Goal: Task Accomplishment & Management: Complete application form

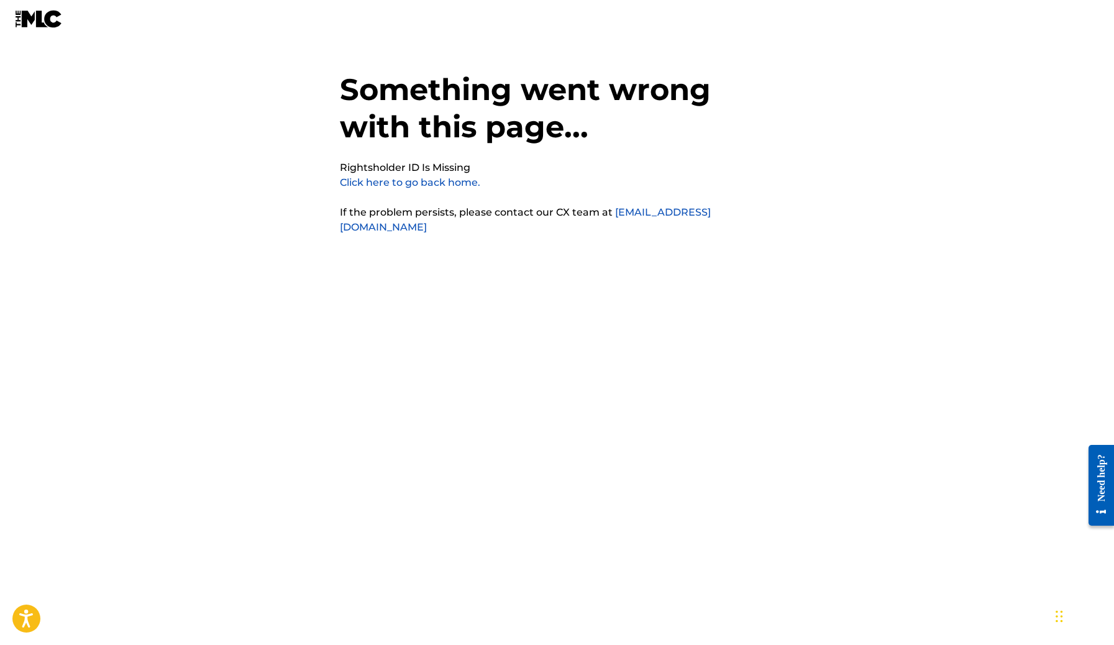
click at [378, 184] on link "Click here to go back home." at bounding box center [410, 182] width 140 height 12
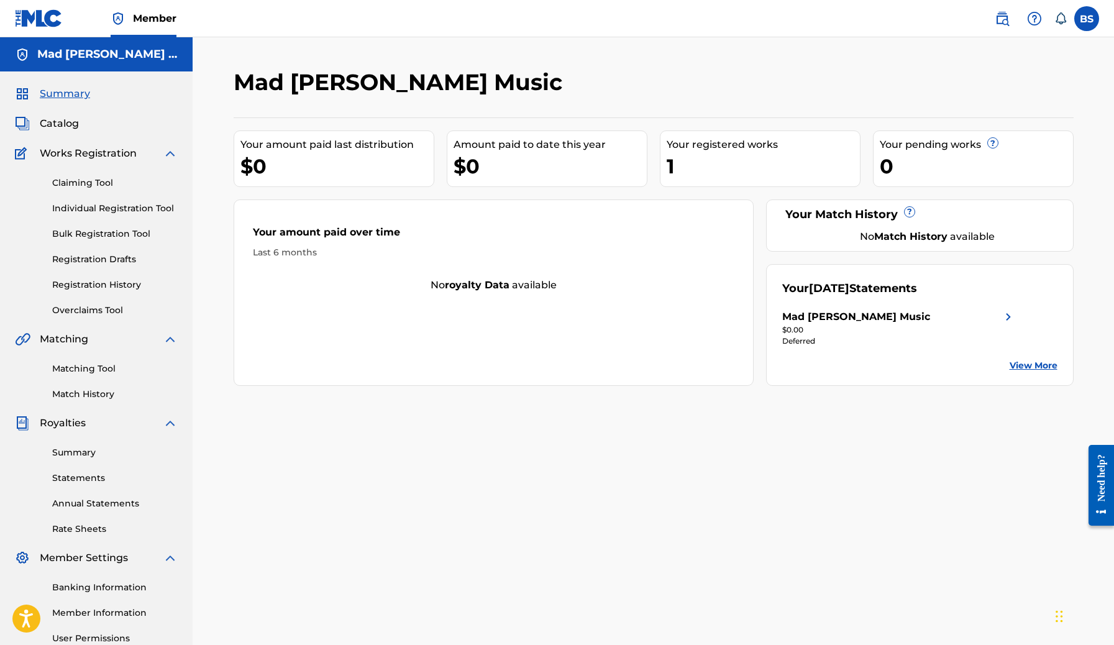
click at [112, 258] on link "Registration Drafts" at bounding box center [114, 259] width 125 height 13
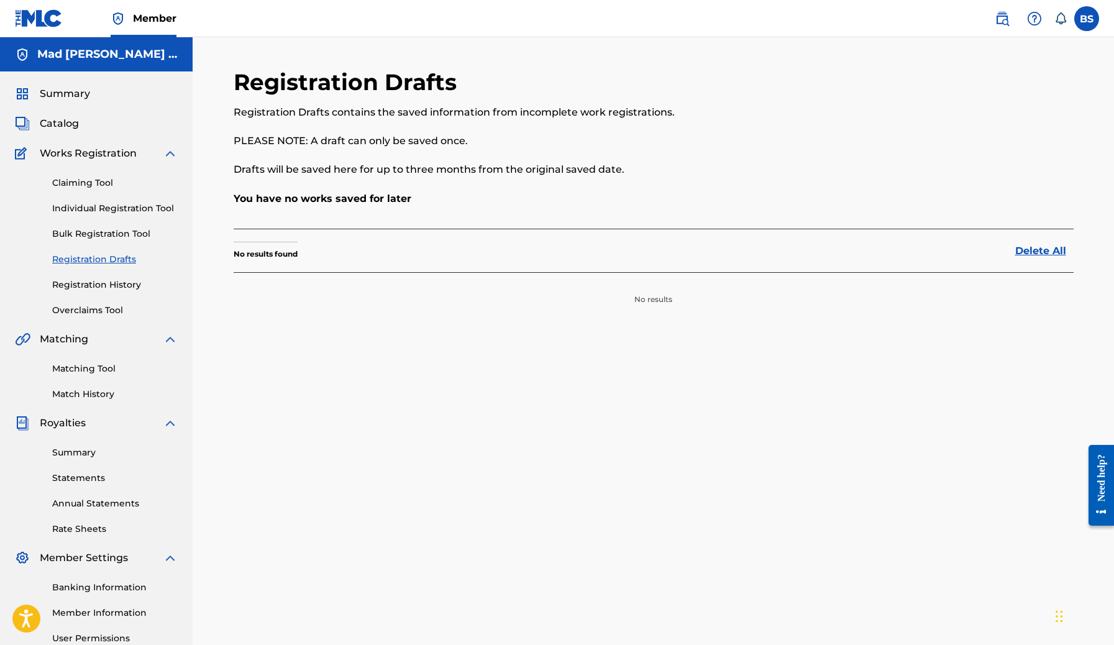
click at [115, 287] on link "Registration History" at bounding box center [114, 284] width 125 height 13
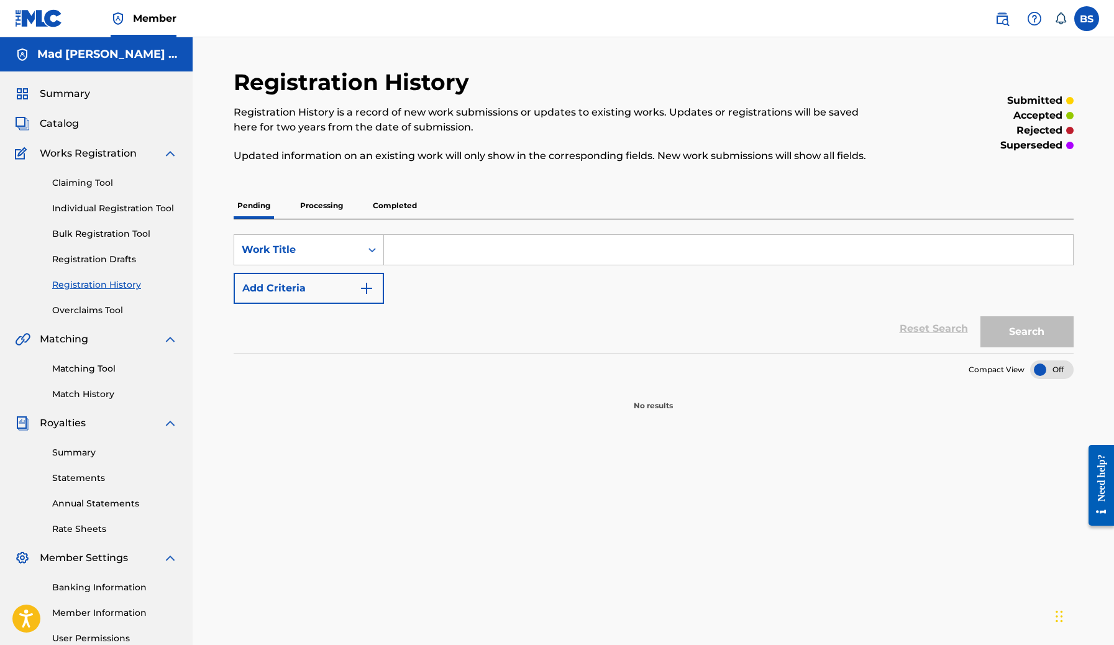
click at [88, 210] on link "Individual Registration Tool" at bounding box center [114, 208] width 125 height 13
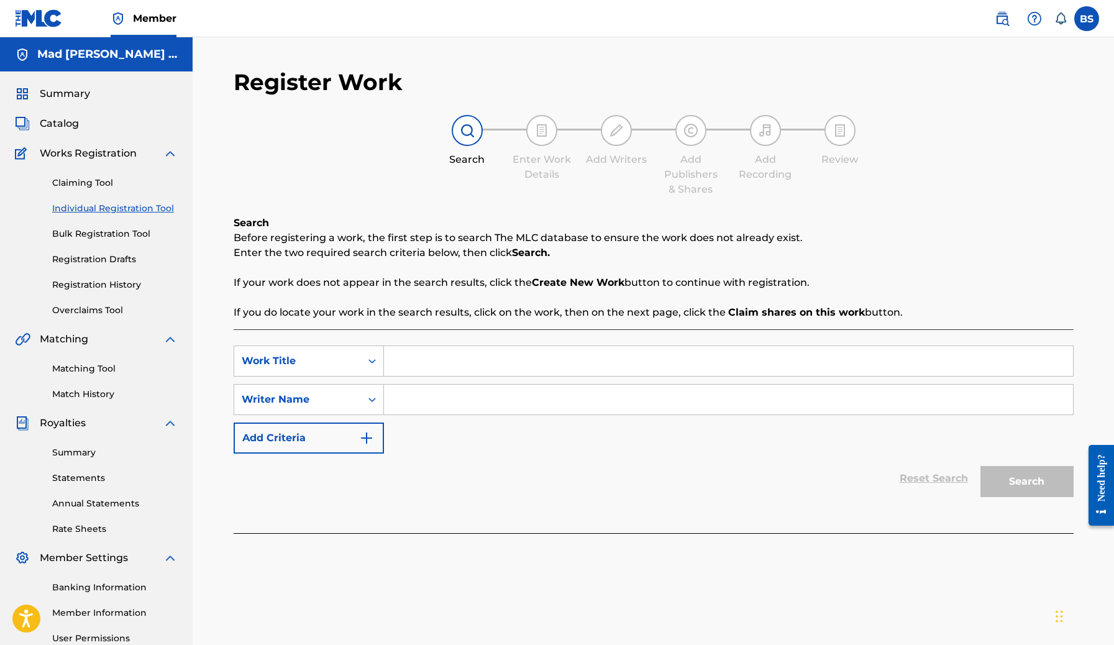
click at [88, 183] on link "Claiming Tool" at bounding box center [114, 182] width 125 height 13
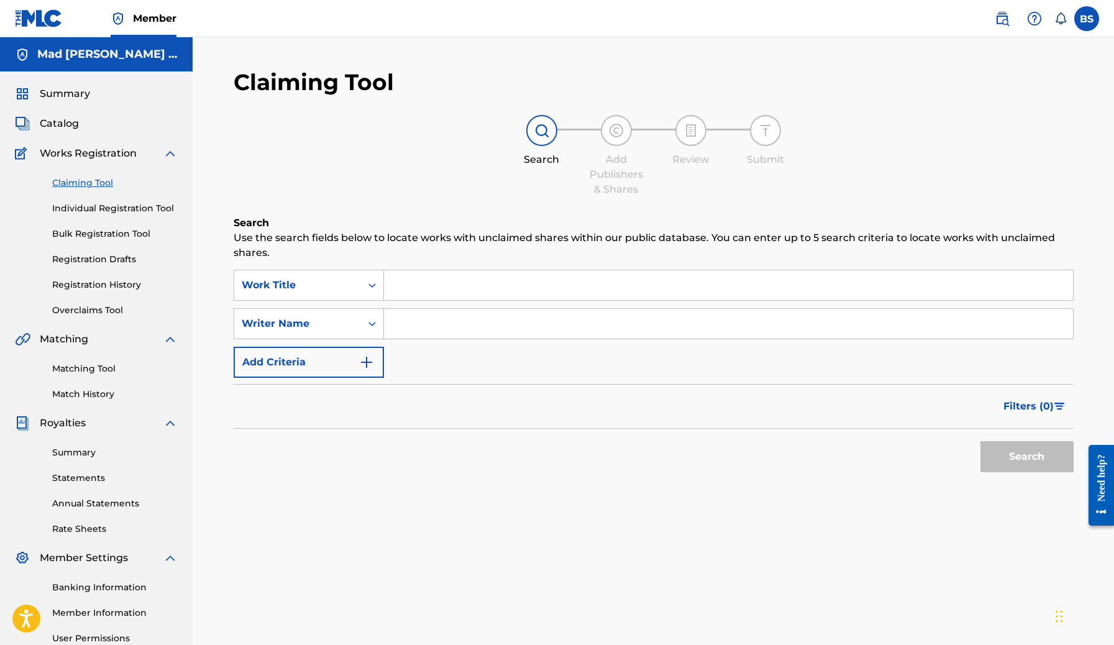
click at [78, 366] on link "Matching Tool" at bounding box center [114, 368] width 125 height 13
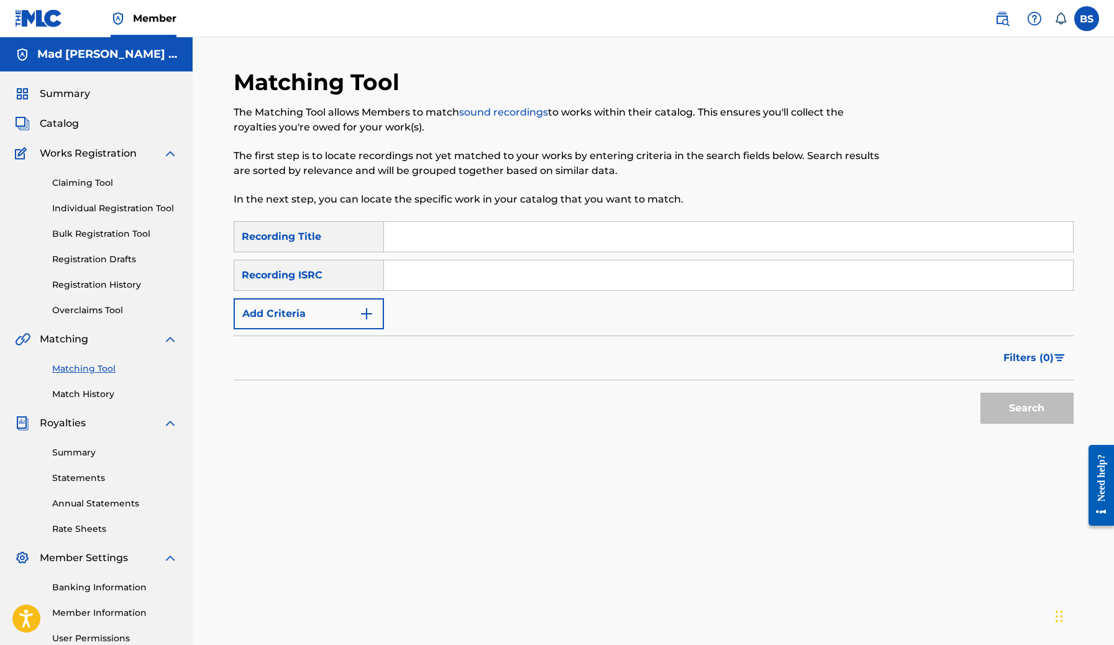
click at [84, 396] on link "Match History" at bounding box center [114, 394] width 125 height 13
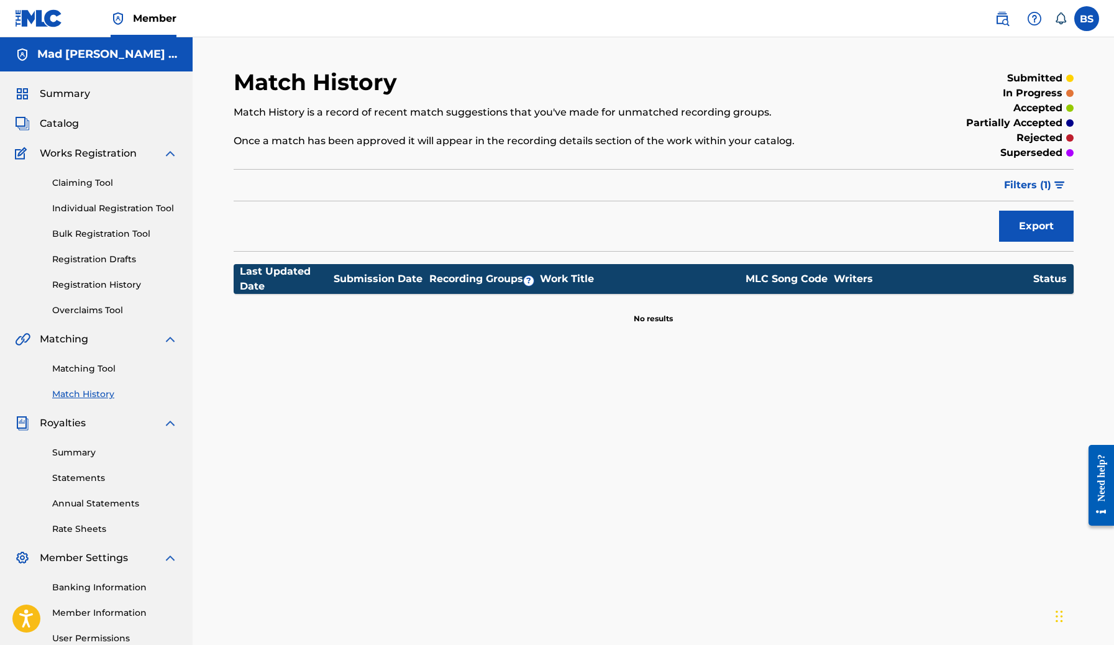
click at [68, 123] on span "Catalog" at bounding box center [59, 123] width 39 height 15
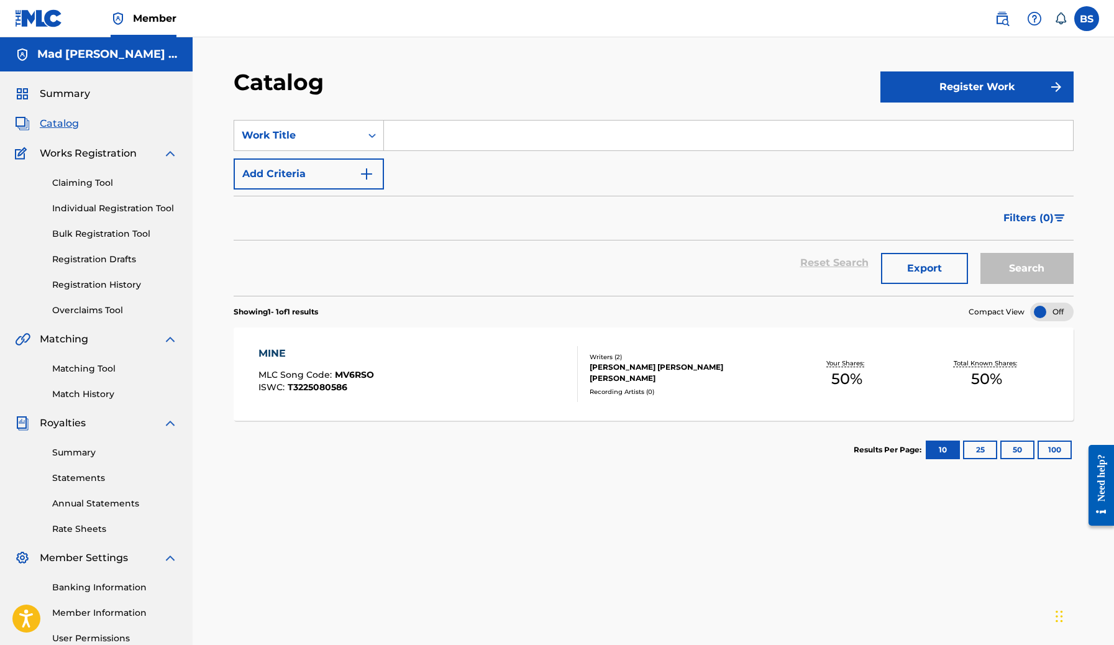
click at [1081, 20] on label at bounding box center [1086, 18] width 25 height 25
click at [1086, 19] on input "BS Brian Skeel brianskeelaudio@gmail.com Notification Preferences Profile Log o…" at bounding box center [1086, 19] width 0 height 0
click at [964, 173] on p "Log out" at bounding box center [965, 175] width 29 height 11
click at [1086, 19] on input "BS Brian Skeel brianskeelaudio@gmail.com Notification Preferences Profile Log o…" at bounding box center [1086, 19] width 0 height 0
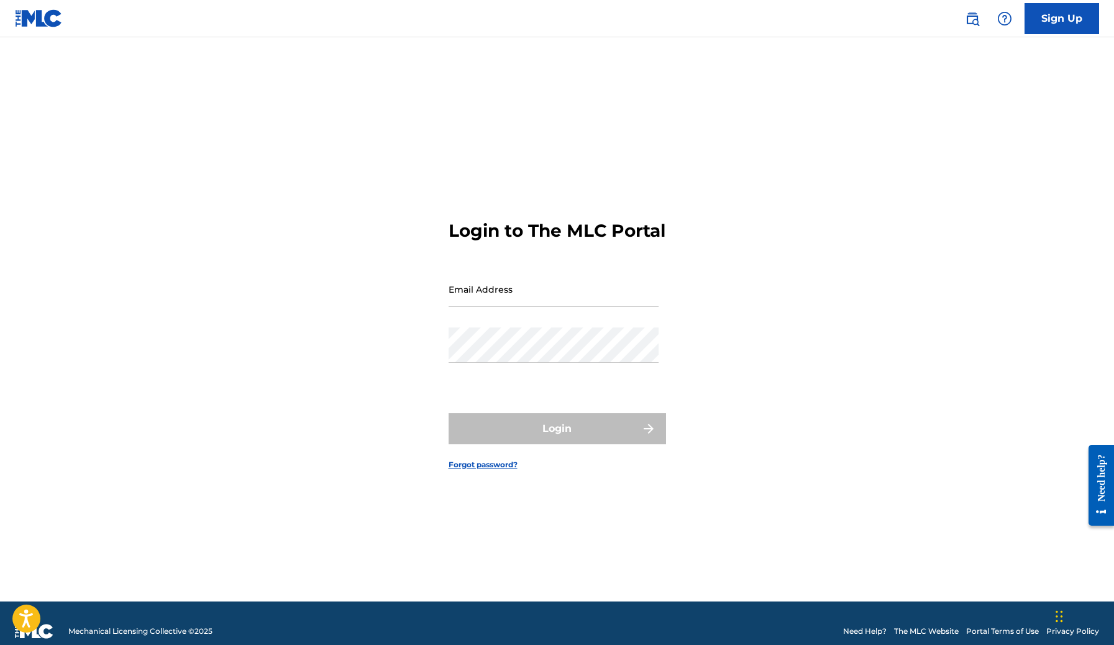
click at [578, 301] on input "Email Address" at bounding box center [553, 288] width 210 height 35
type input "[EMAIL_ADDRESS][DOMAIN_NAME]"
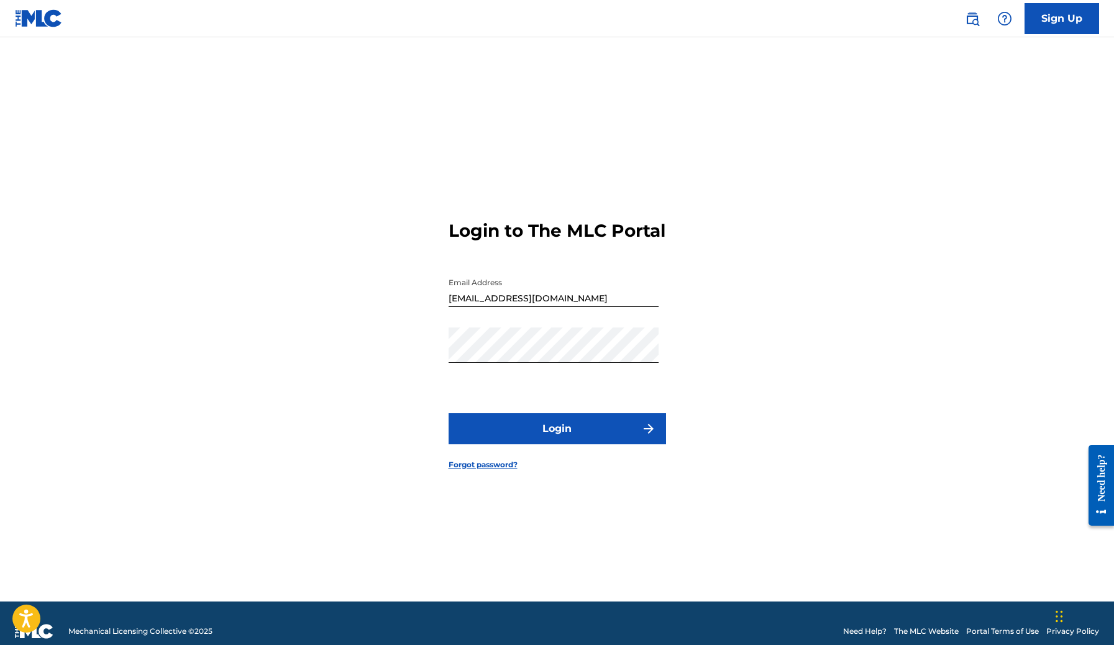
click at [575, 426] on button "Login" at bounding box center [556, 428] width 217 height 31
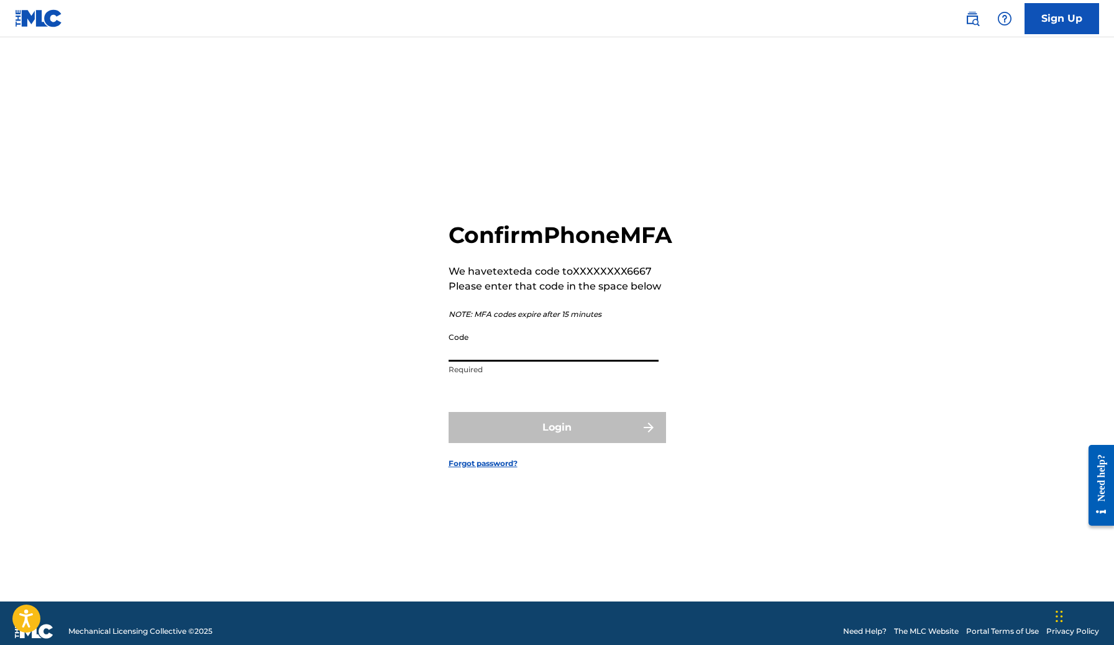
click at [503, 361] on input "Code" at bounding box center [553, 343] width 210 height 35
paste input "175412"
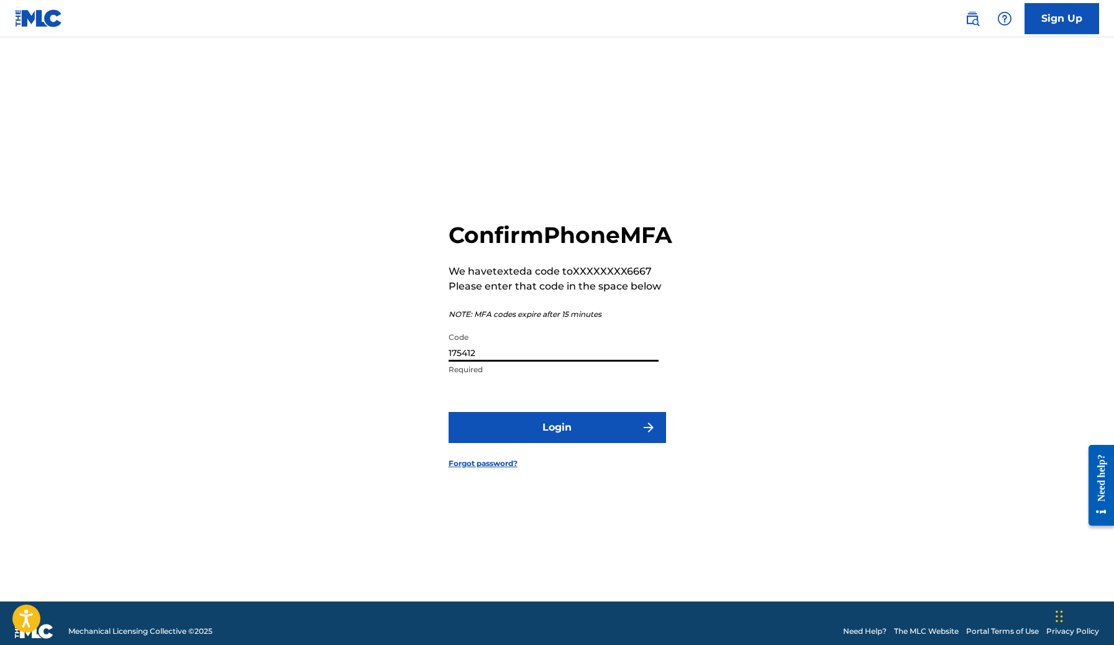
type input "175412"
click at [533, 443] on button "Login" at bounding box center [556, 427] width 217 height 31
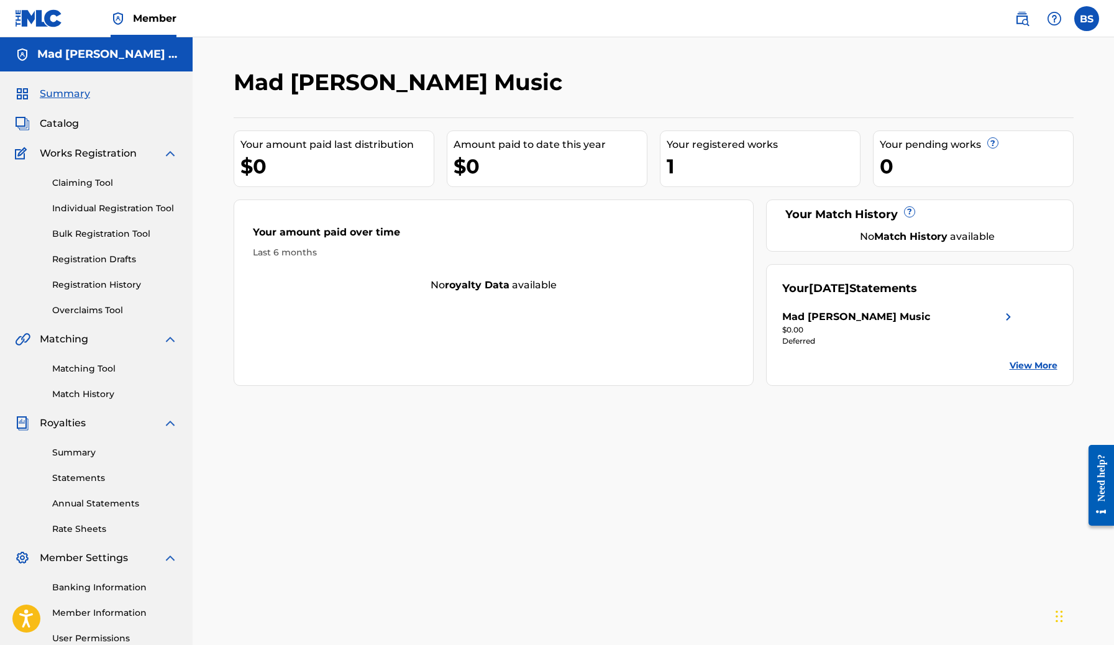
click at [68, 124] on span "Catalog" at bounding box center [59, 123] width 39 height 15
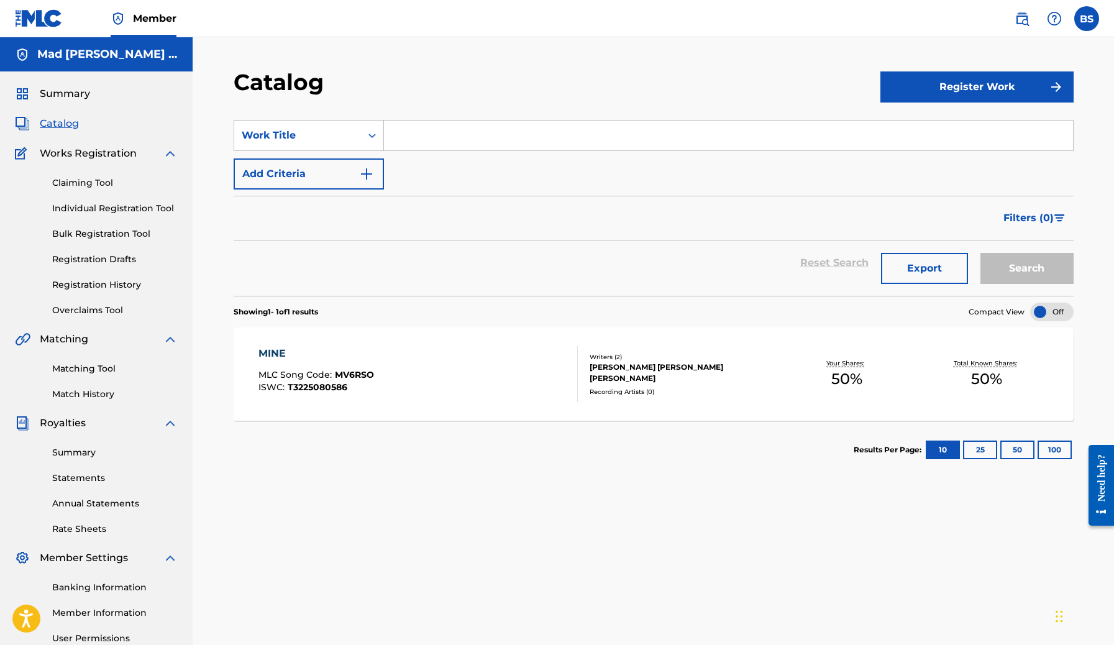
click at [107, 205] on link "Individual Registration Tool" at bounding box center [114, 208] width 125 height 13
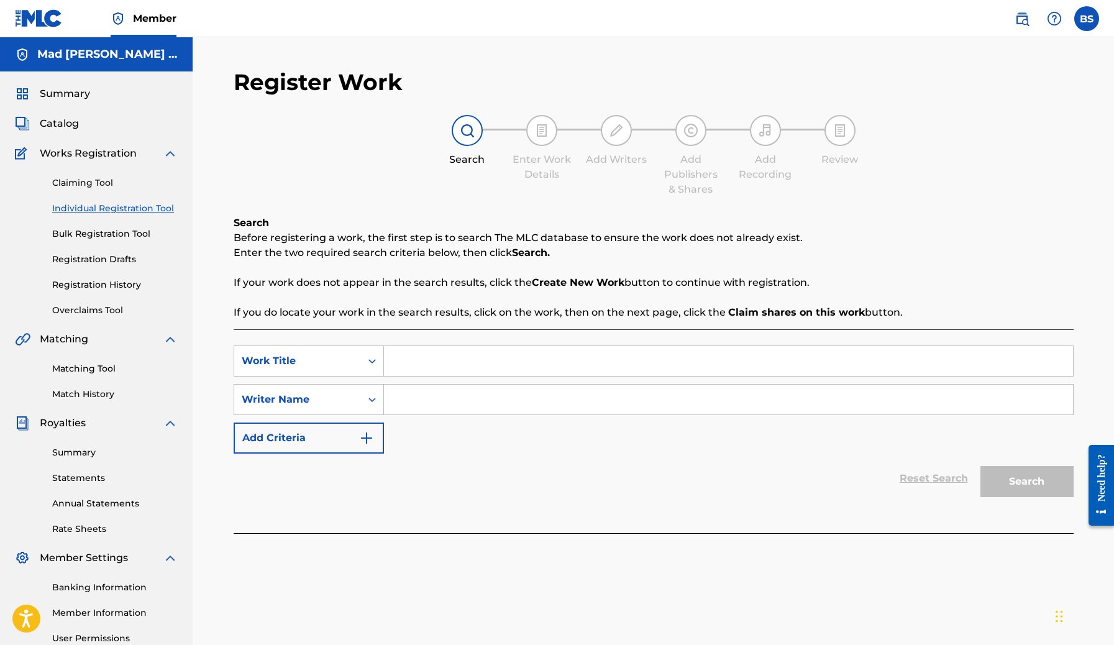
click at [111, 235] on link "Bulk Registration Tool" at bounding box center [114, 233] width 125 height 13
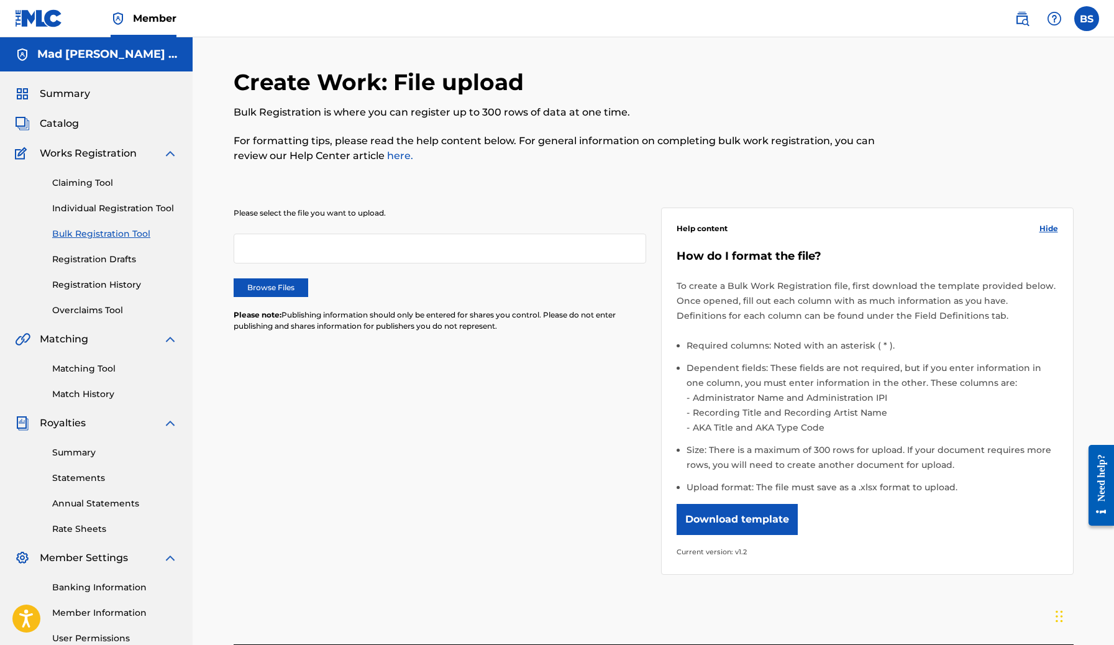
click at [114, 259] on link "Registration Drafts" at bounding box center [114, 259] width 125 height 13
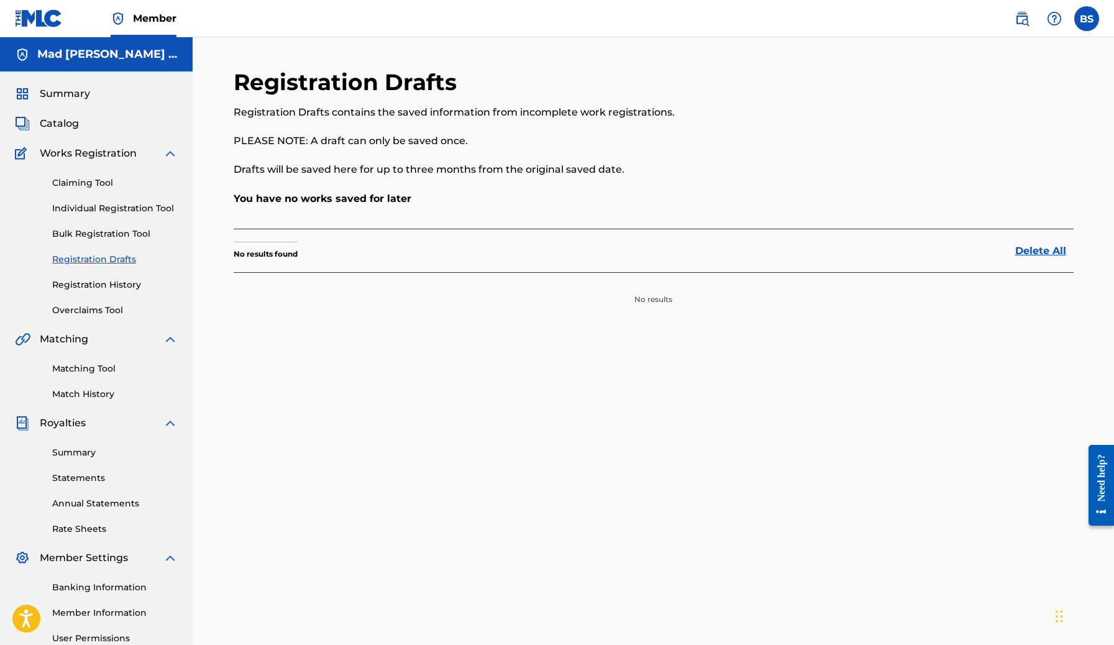
click at [114, 301] on div "Claiming Tool Individual Registration Tool Bulk Registration Tool Registration …" at bounding box center [96, 239] width 163 height 156
click at [115, 285] on link "Registration History" at bounding box center [114, 284] width 125 height 13
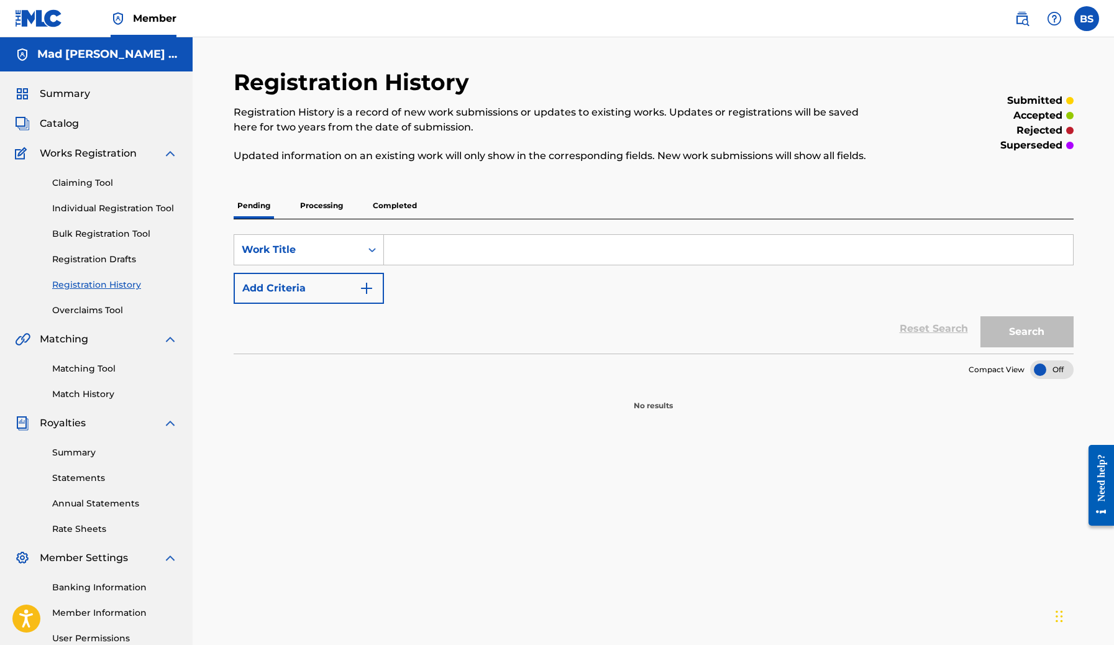
click at [105, 312] on link "Overclaims Tool" at bounding box center [114, 310] width 125 height 13
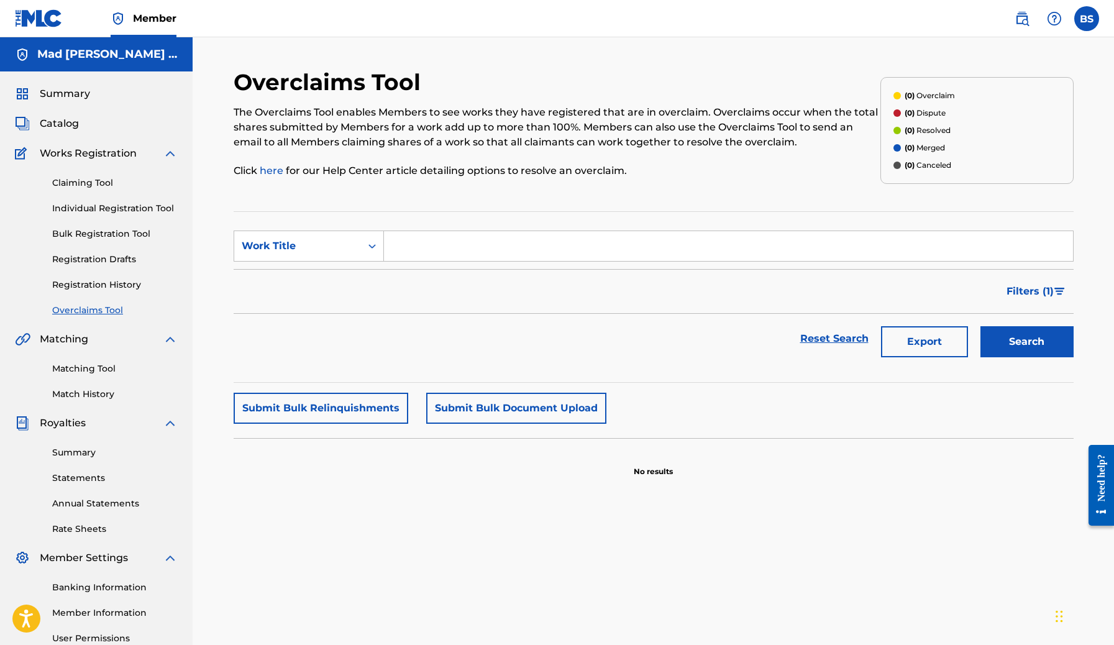
click at [63, 124] on span "Catalog" at bounding box center [59, 123] width 39 height 15
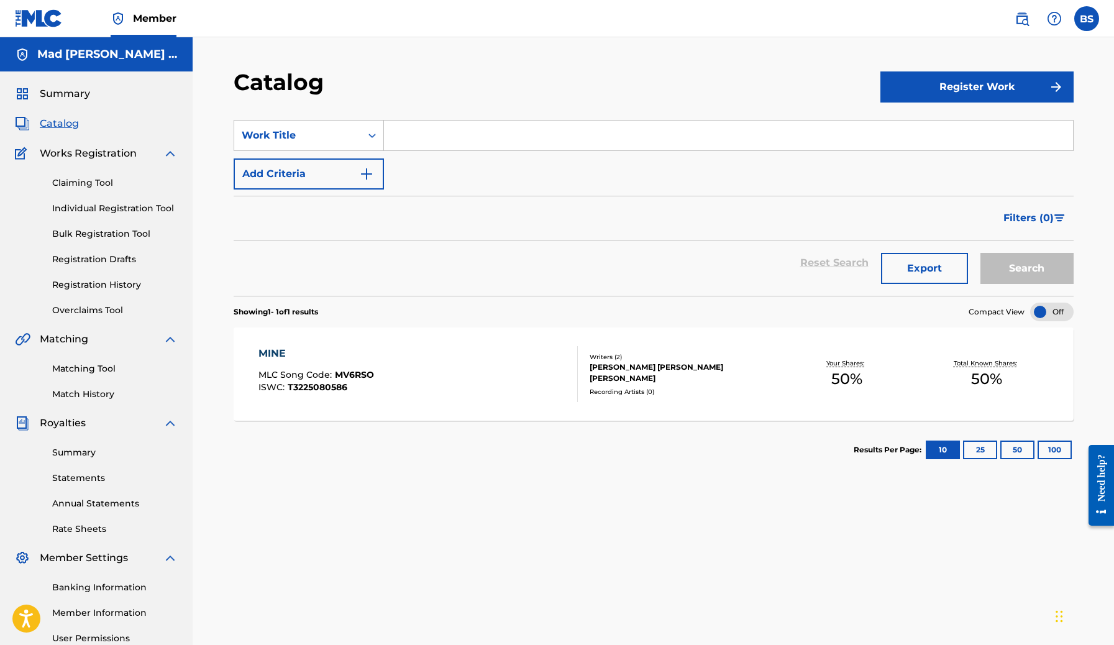
click at [88, 183] on link "Claiming Tool" at bounding box center [114, 182] width 125 height 13
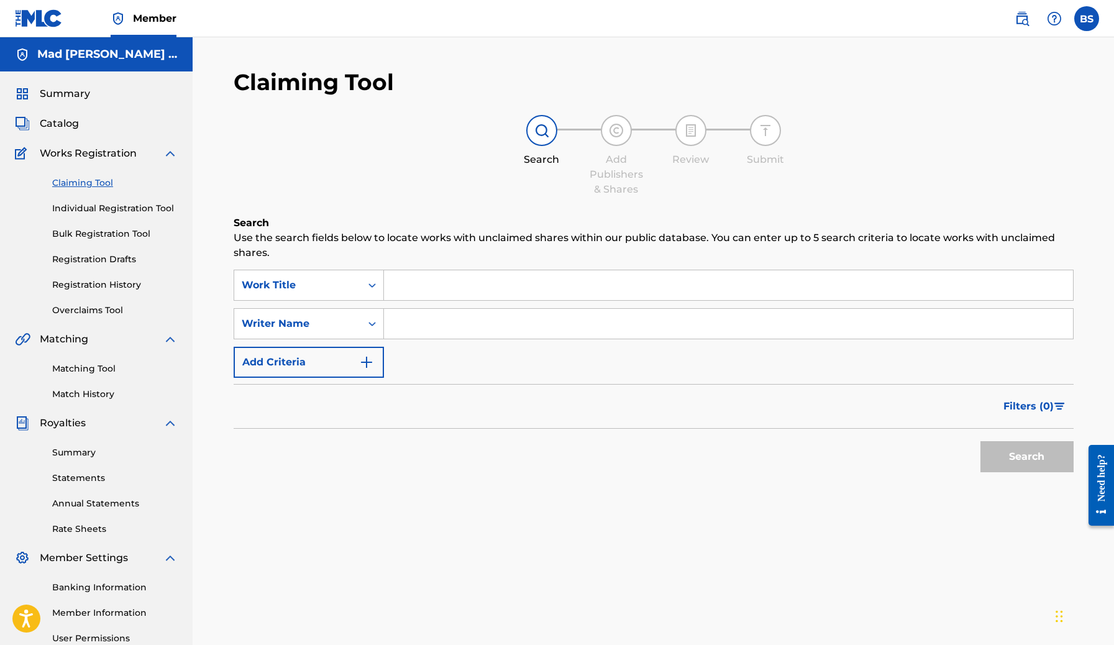
click at [99, 209] on link "Individual Registration Tool" at bounding box center [114, 208] width 125 height 13
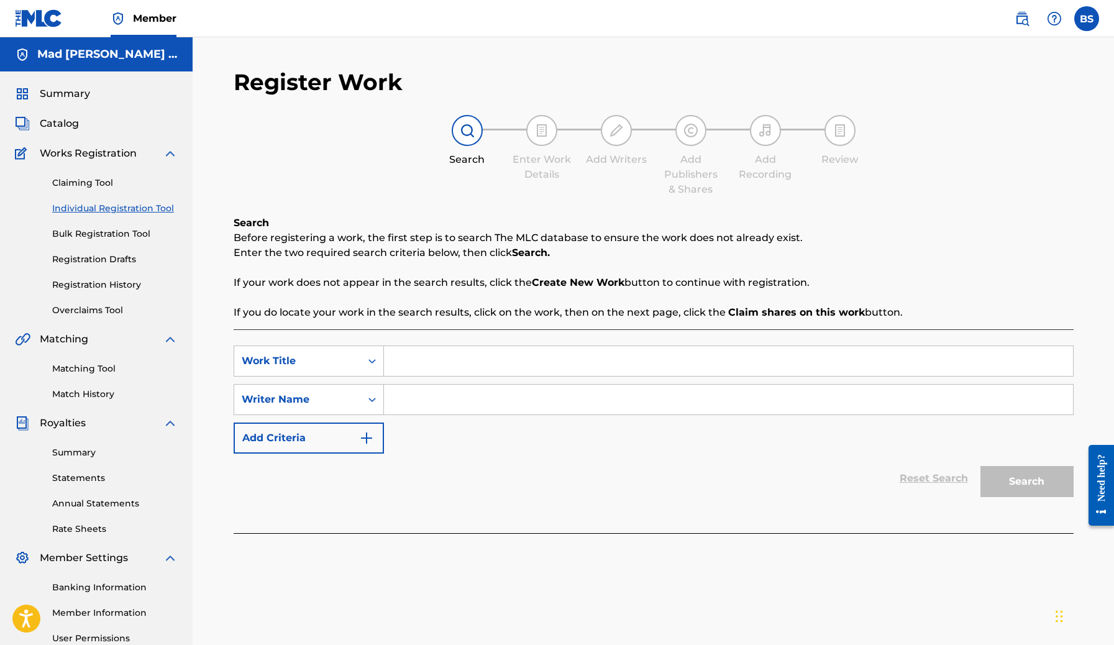
click at [103, 230] on link "Bulk Registration Tool" at bounding box center [114, 233] width 125 height 13
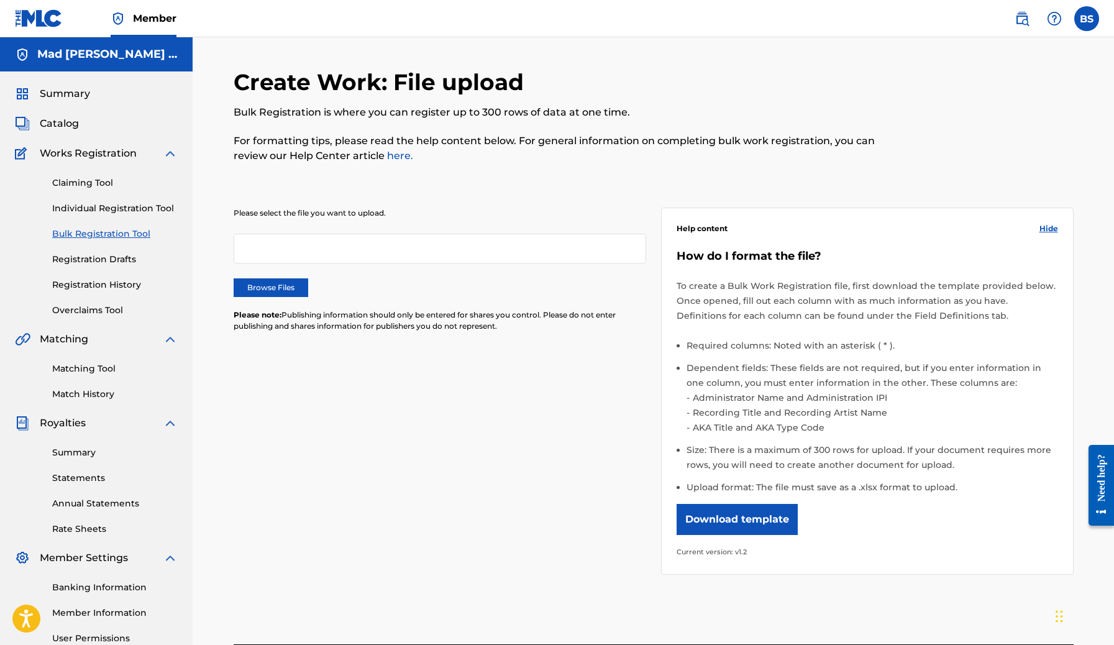
click at [106, 256] on link "Registration Drafts" at bounding box center [114, 259] width 125 height 13
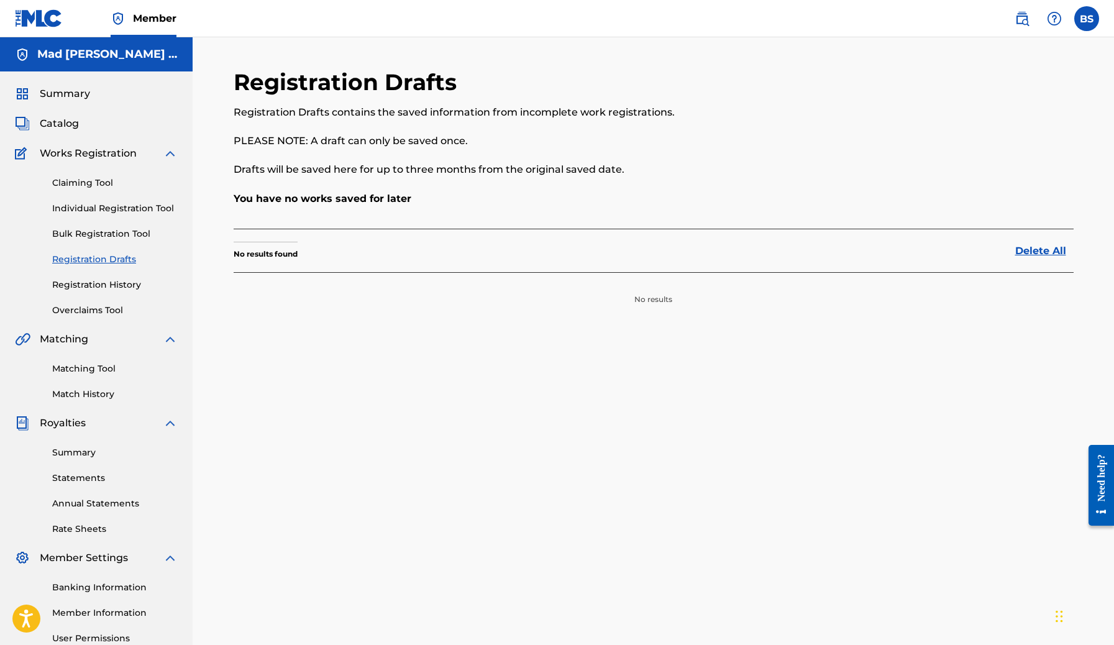
click at [112, 289] on link "Registration History" at bounding box center [114, 284] width 125 height 13
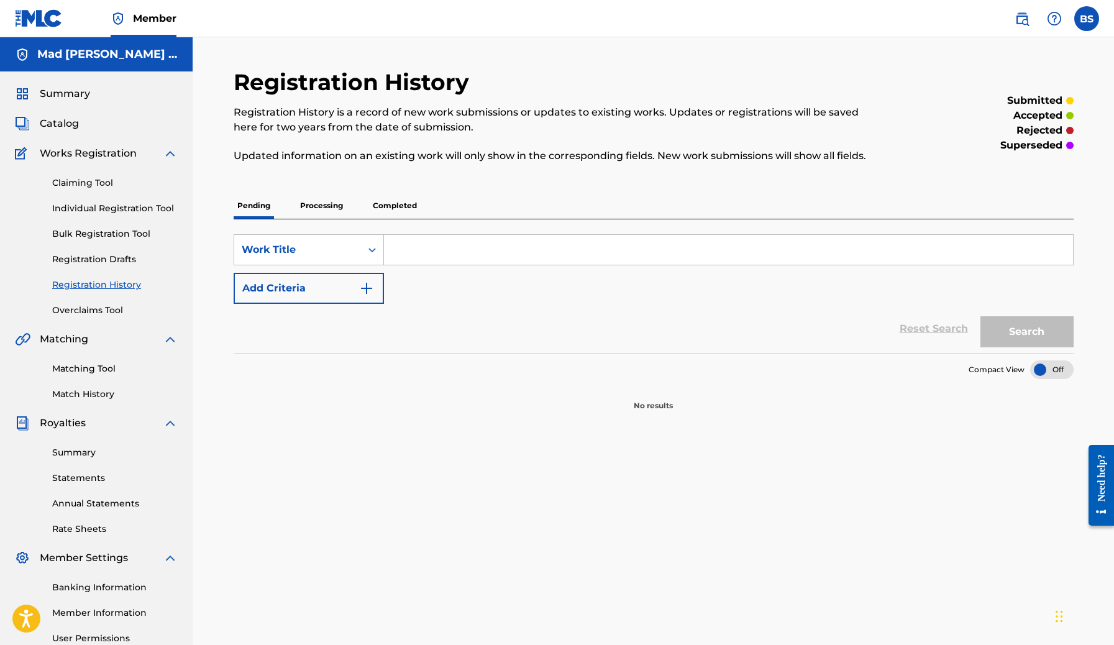
click at [111, 311] on link "Overclaims Tool" at bounding box center [114, 310] width 125 height 13
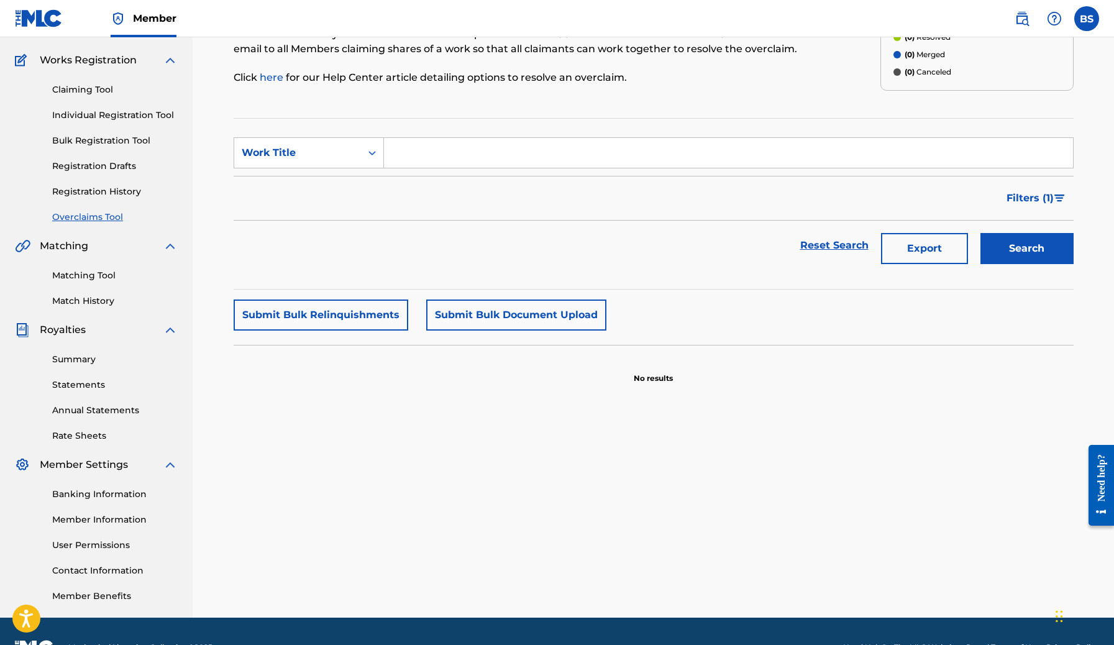
scroll to position [102, 0]
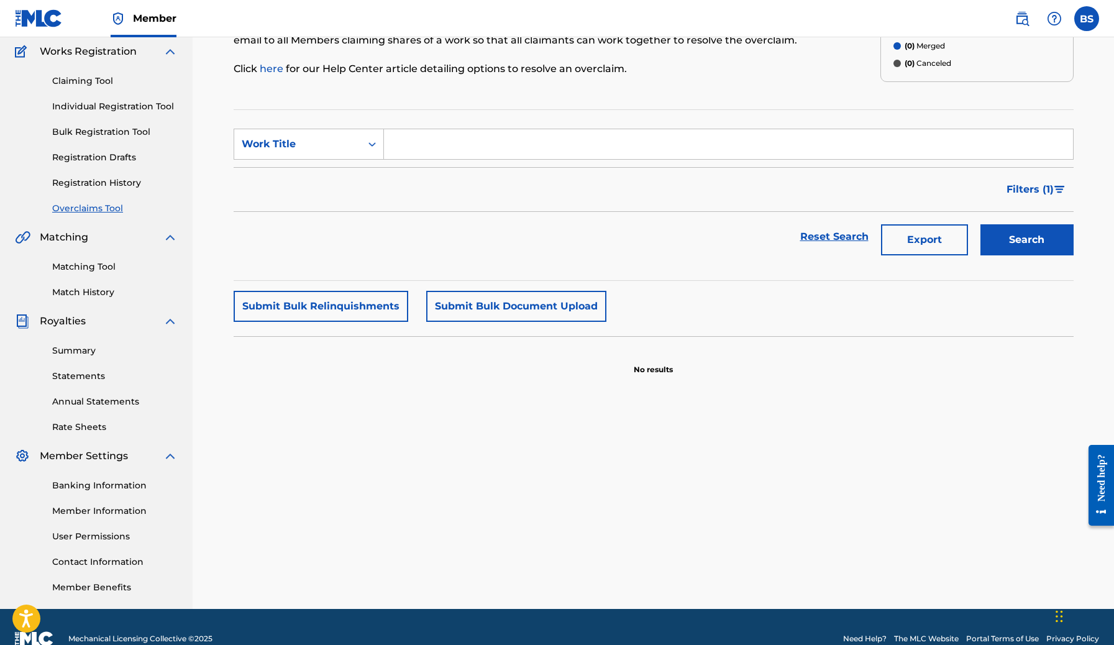
click at [97, 350] on link "Summary" at bounding box center [114, 350] width 125 height 13
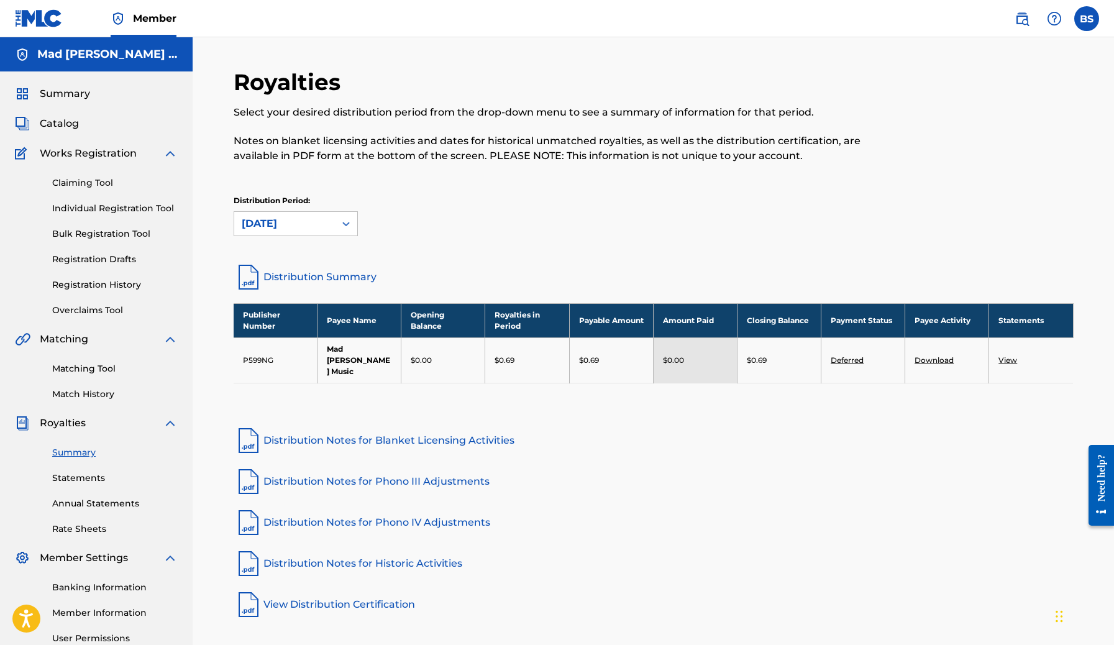
click at [105, 239] on link "Bulk Registration Tool" at bounding box center [114, 233] width 125 height 13
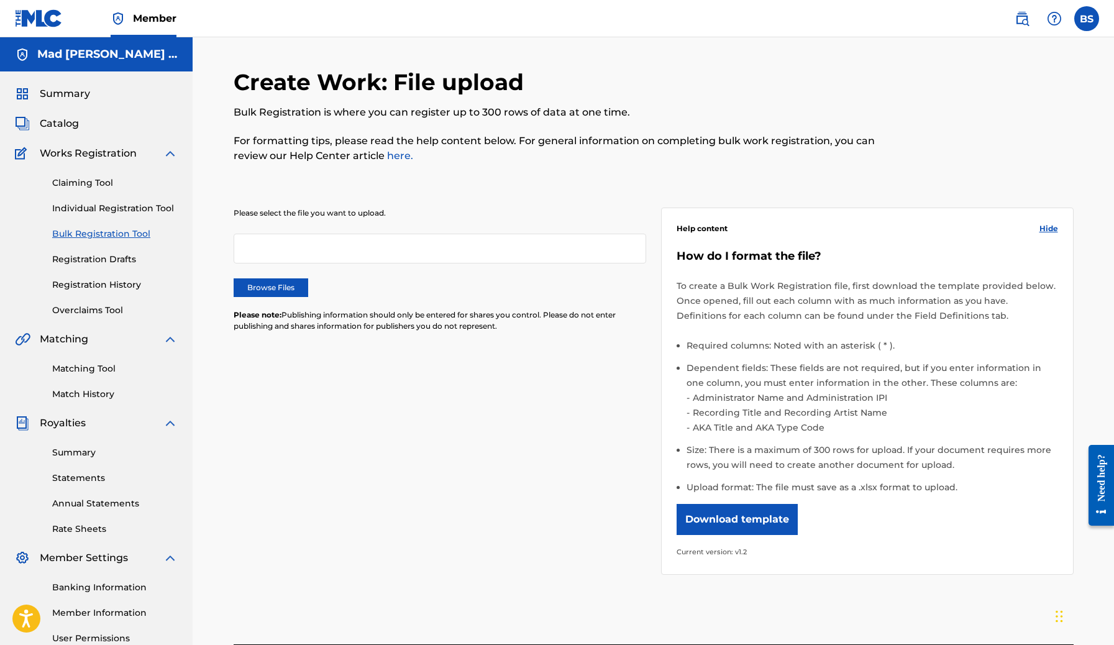
click at [295, 291] on label "Browse Files" at bounding box center [271, 287] width 75 height 19
click at [0, 0] on input "Browse Files" at bounding box center [0, 0] width 0 height 0
click at [280, 285] on label "Browse Files" at bounding box center [271, 287] width 75 height 19
click at [0, 0] on input "Browse Files" at bounding box center [0, 0] width 0 height 0
click at [287, 291] on label "Browse Files" at bounding box center [271, 287] width 75 height 19
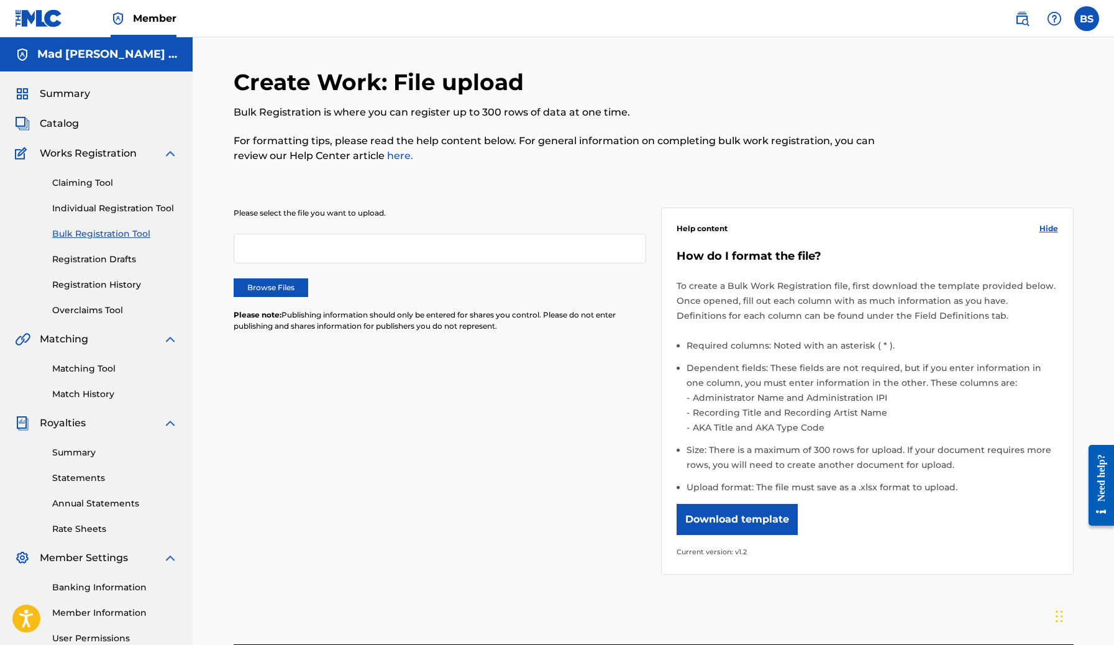
click at [0, 0] on input "Browse Files" at bounding box center [0, 0] width 0 height 0
click at [278, 288] on label "Browse Files" at bounding box center [271, 287] width 75 height 19
click at [0, 0] on input "Browse Files" at bounding box center [0, 0] width 0 height 0
click at [625, 247] on button "Remove" at bounding box center [603, 248] width 75 height 19
click at [286, 290] on label "Browse Files" at bounding box center [271, 287] width 75 height 19
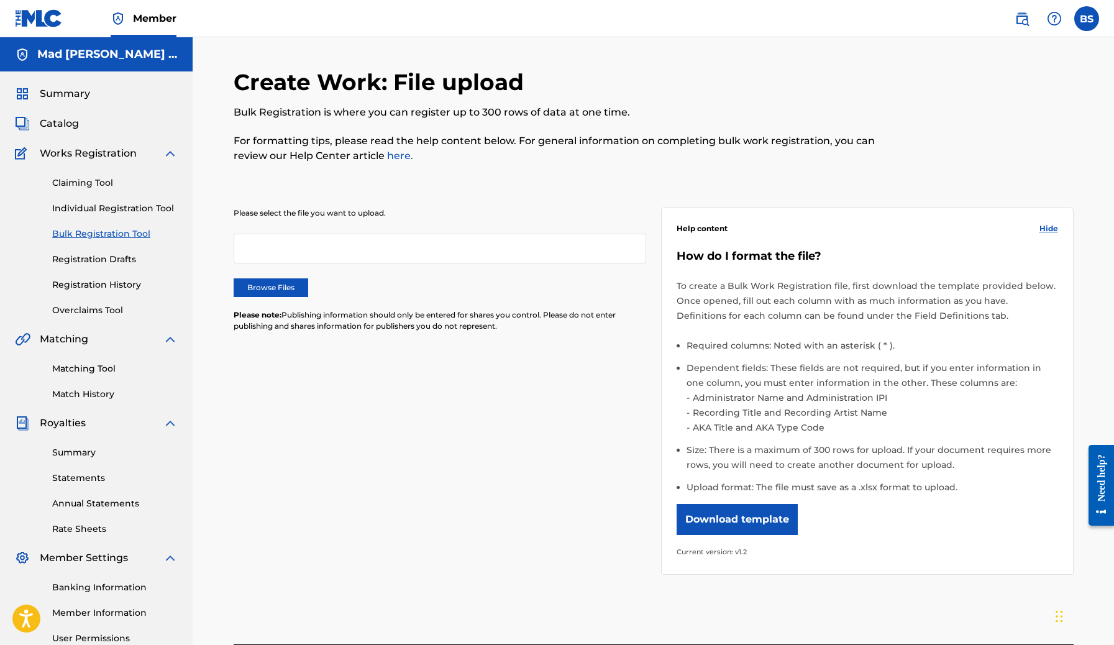
click at [0, 0] on input "Browse Files" at bounding box center [0, 0] width 0 height 0
click at [408, 253] on div at bounding box center [440, 249] width 412 height 30
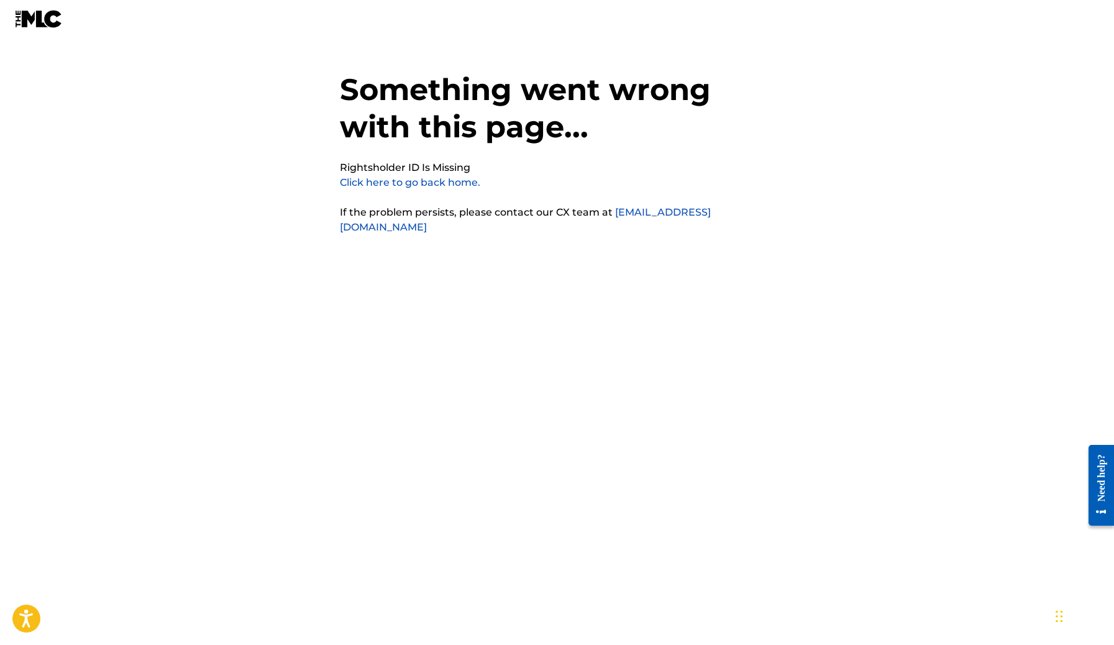
click at [412, 184] on link "Click here to go back home." at bounding box center [410, 182] width 140 height 12
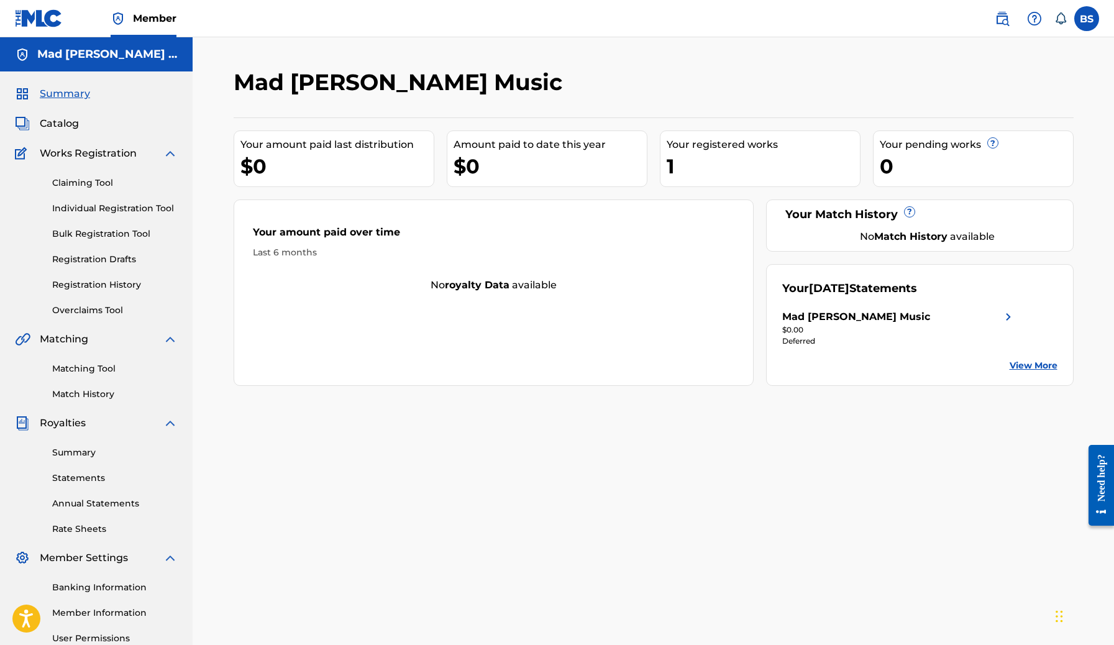
click at [114, 230] on link "Bulk Registration Tool" at bounding box center [114, 233] width 125 height 13
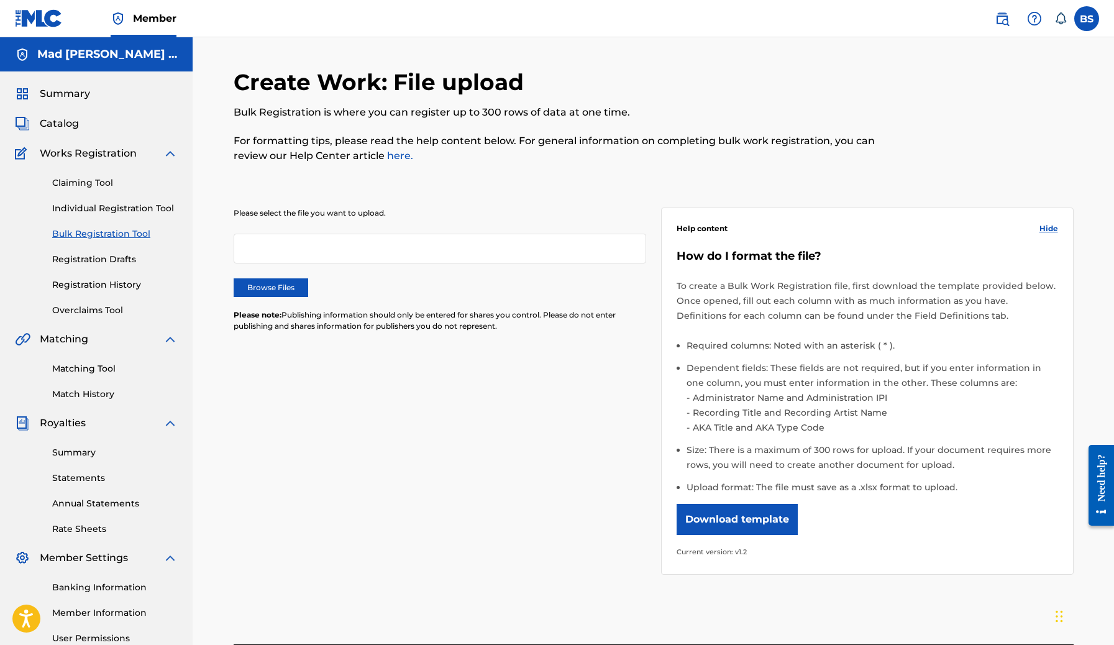
click at [266, 283] on label "Browse Files" at bounding box center [271, 287] width 75 height 19
click at [0, 0] on input "Browse Files" at bounding box center [0, 0] width 0 height 0
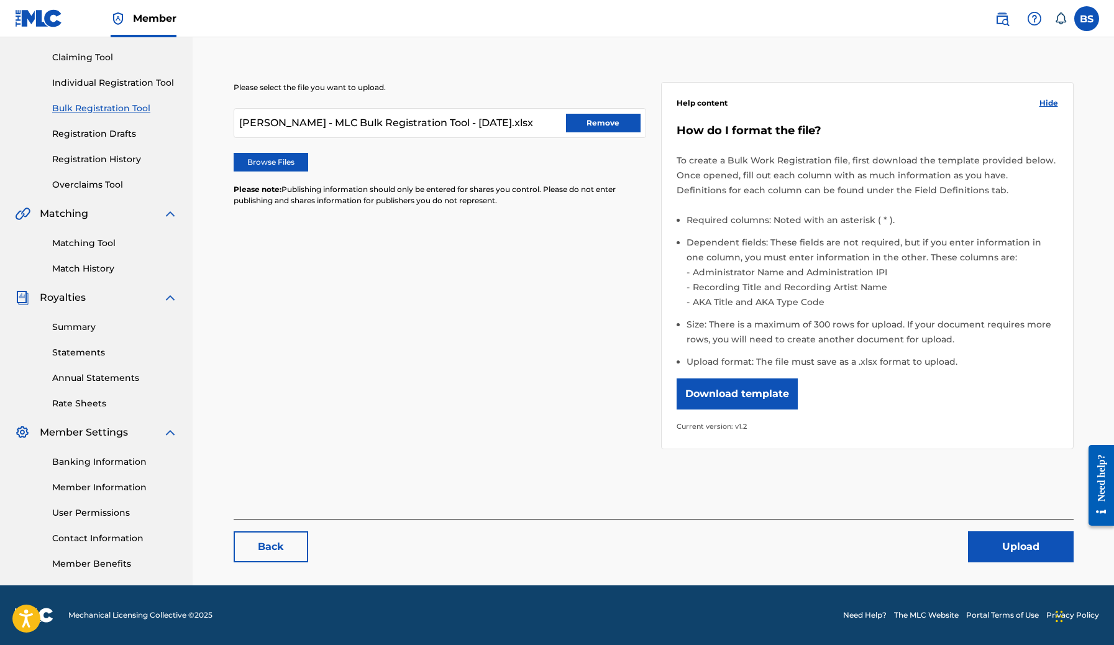
click at [1020, 547] on button "Upload" at bounding box center [1021, 546] width 106 height 31
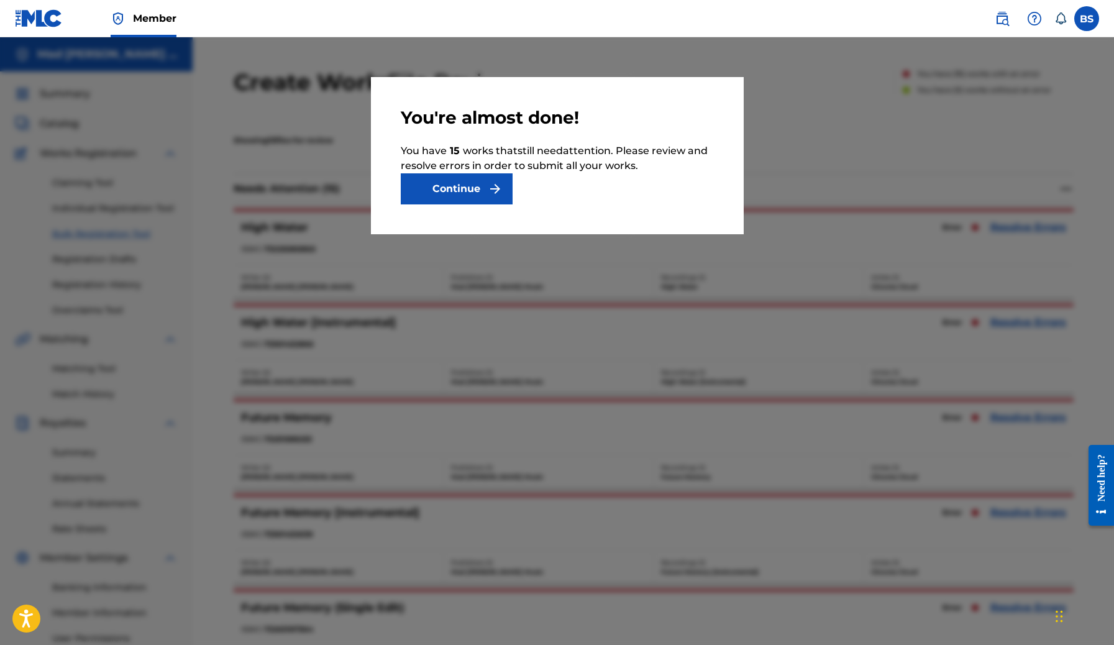
click at [463, 190] on button "Continue" at bounding box center [457, 188] width 112 height 31
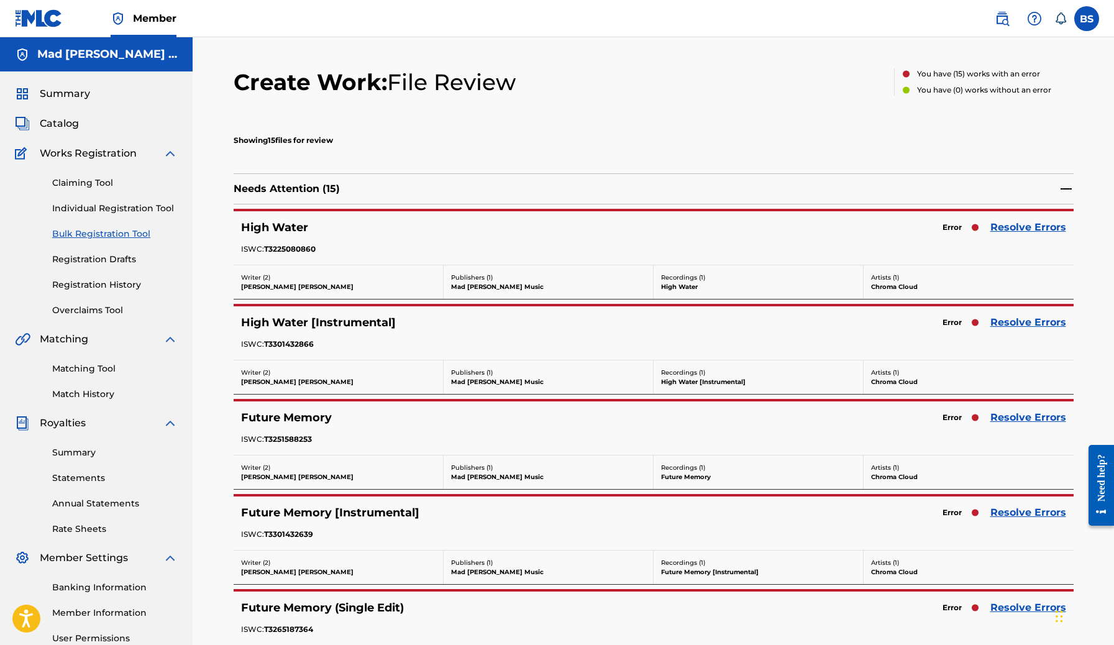
click at [1049, 227] on link "Resolve Errors" at bounding box center [1028, 227] width 76 height 15
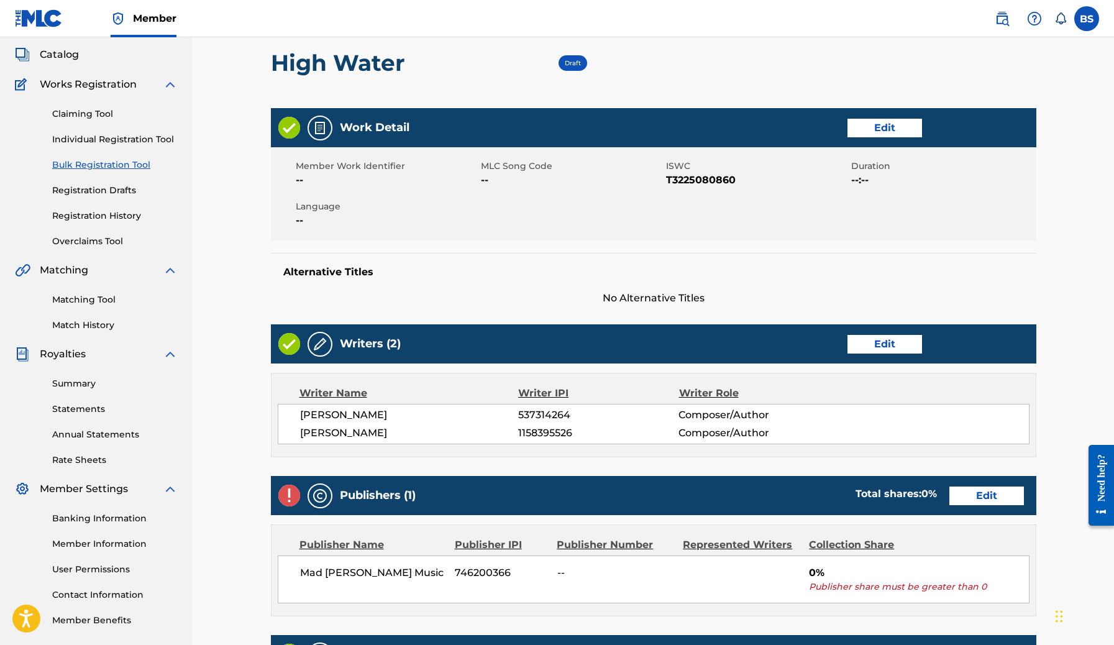
scroll to position [64, 0]
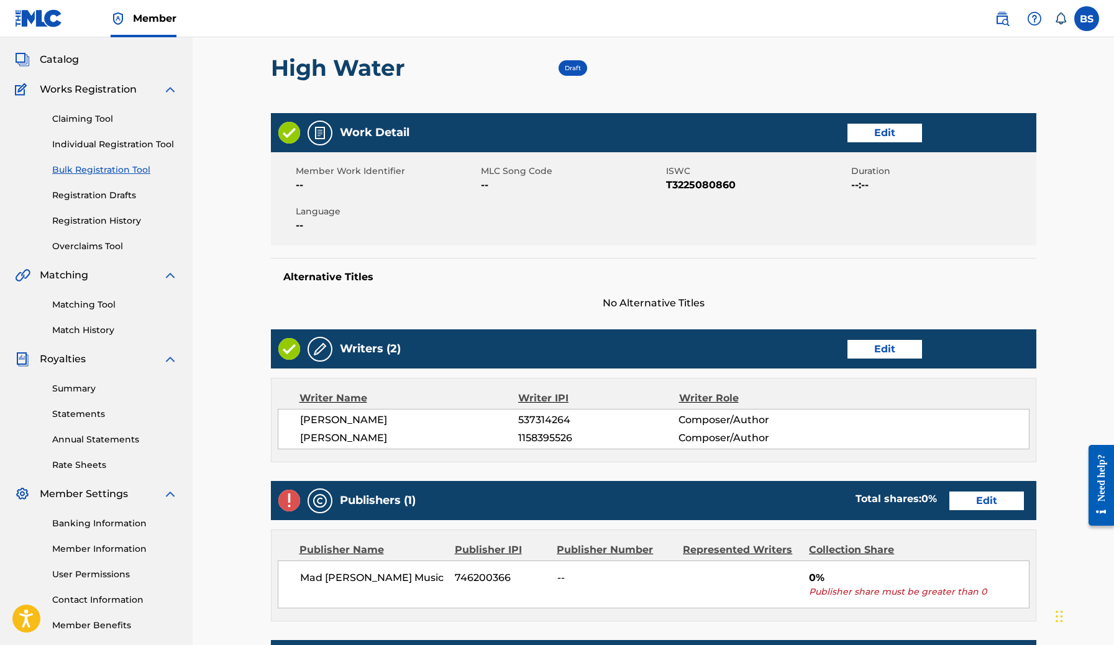
click at [892, 139] on link "Edit" at bounding box center [884, 133] width 75 height 19
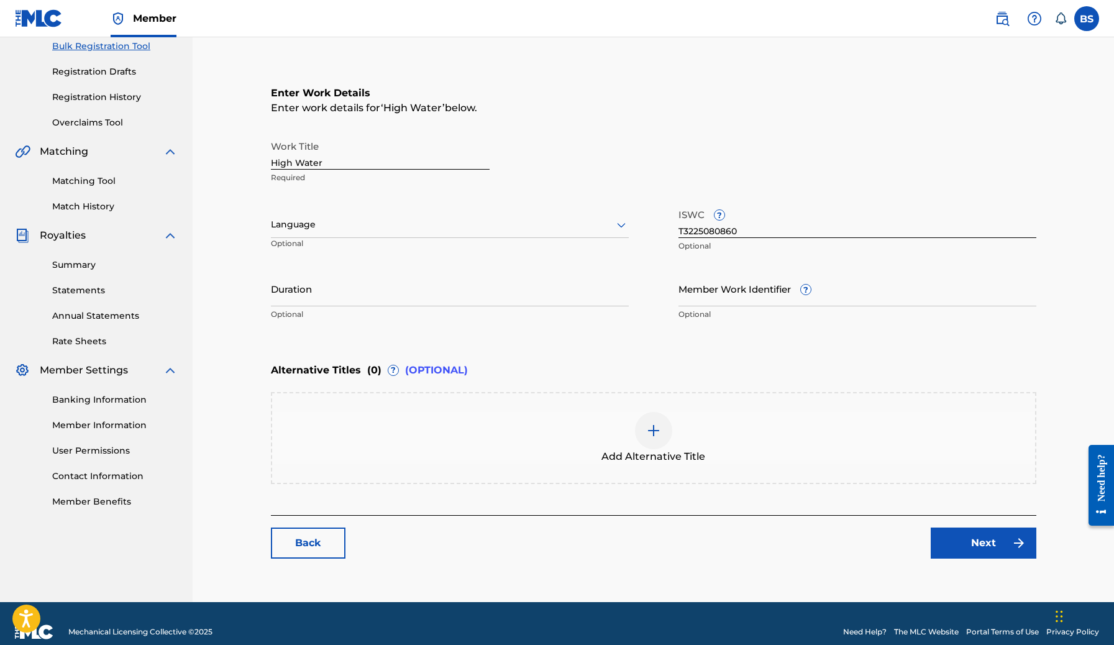
scroll to position [192, 0]
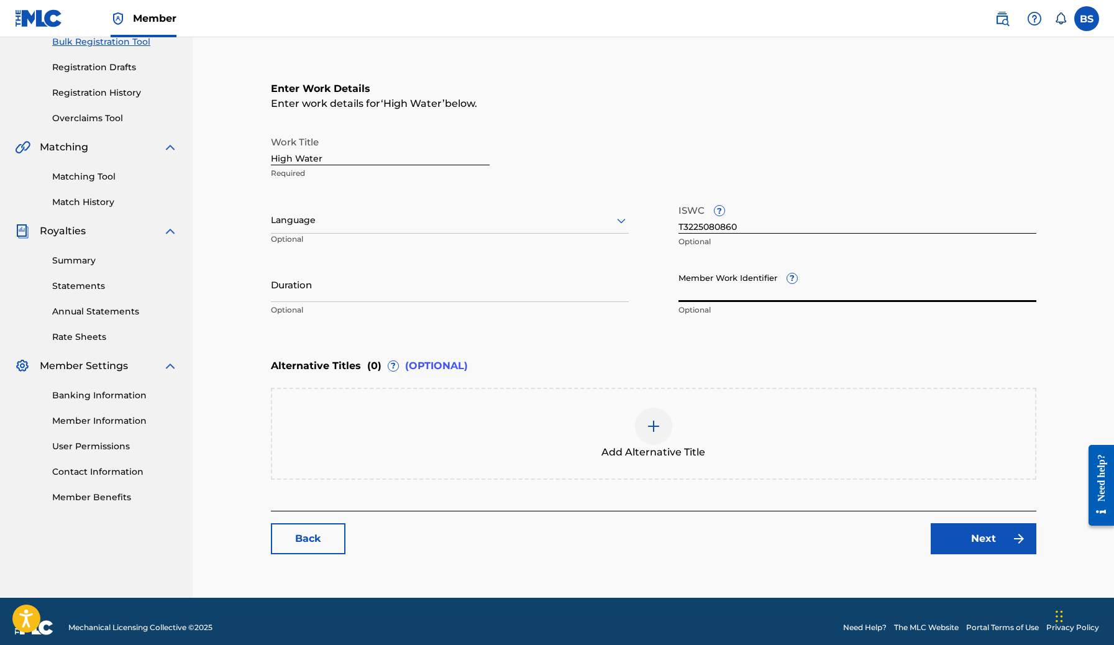
click at [725, 293] on input "Member Work Identifier ?" at bounding box center [857, 283] width 358 height 35
click at [304, 543] on link "Back" at bounding box center [308, 538] width 75 height 31
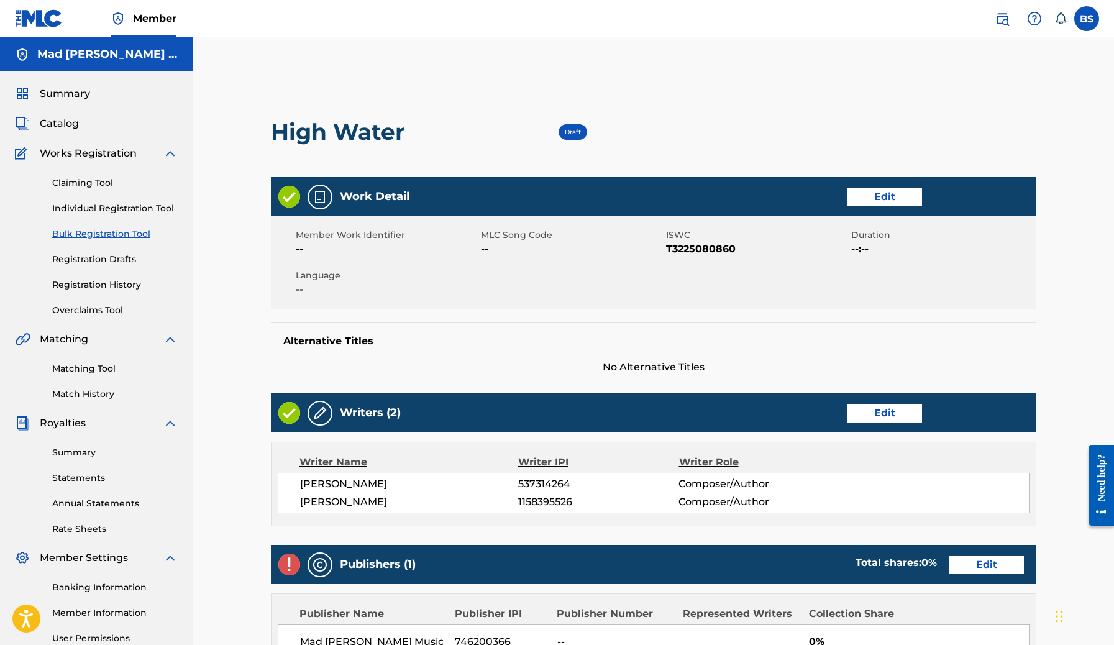
scroll to position [342, 0]
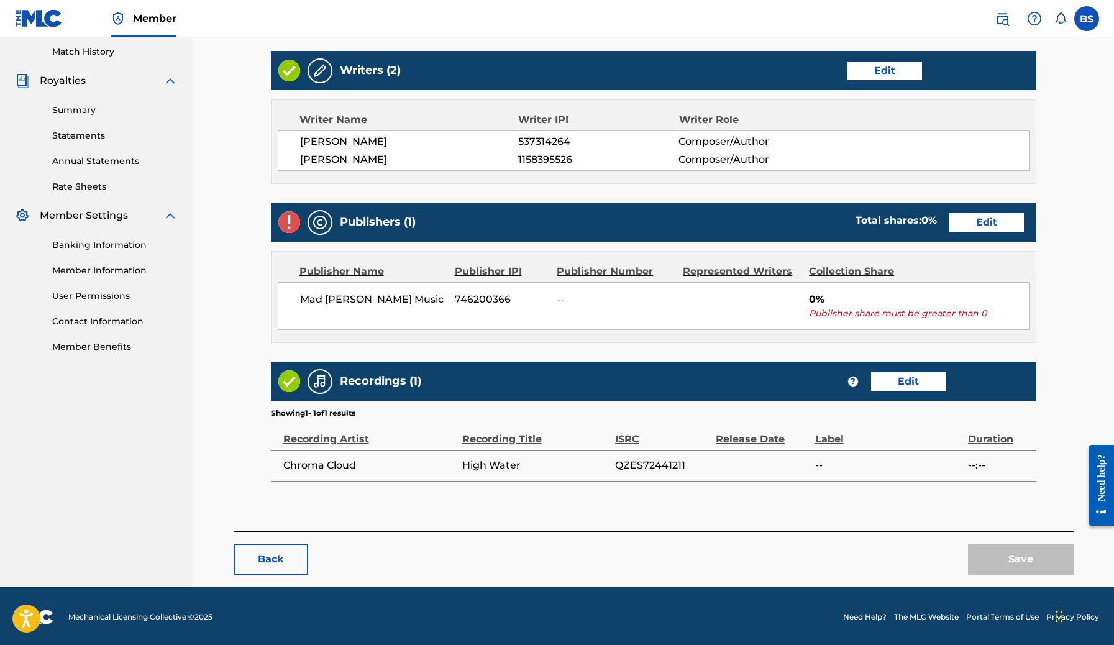
click at [284, 555] on button "Back" at bounding box center [271, 558] width 75 height 31
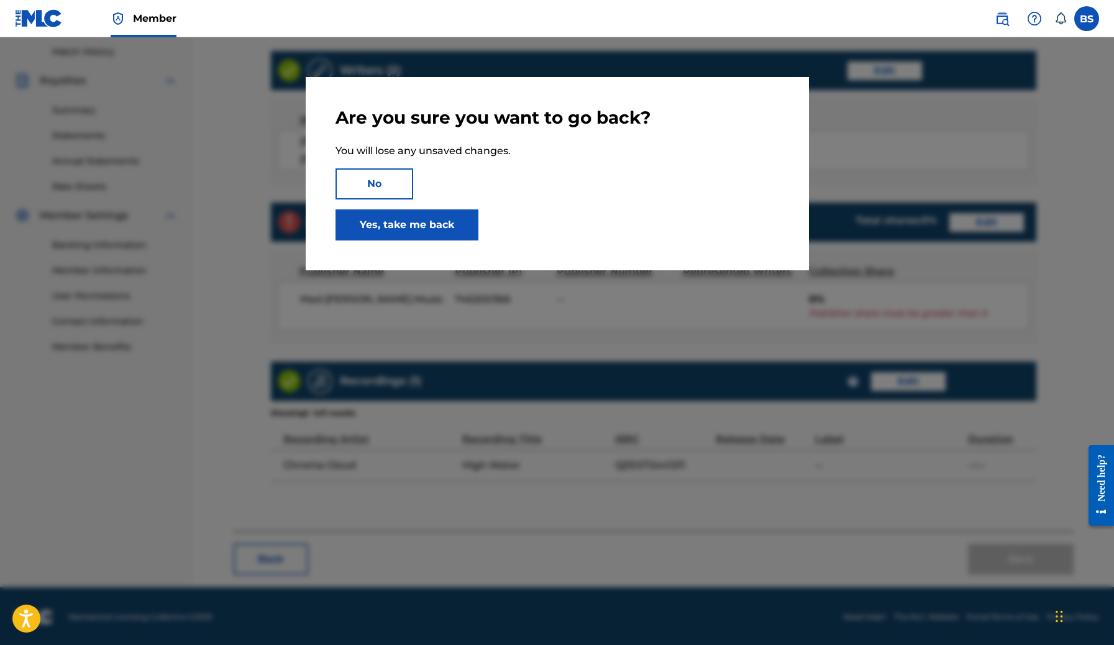
click at [390, 223] on link "Yes, take me back" at bounding box center [406, 224] width 143 height 31
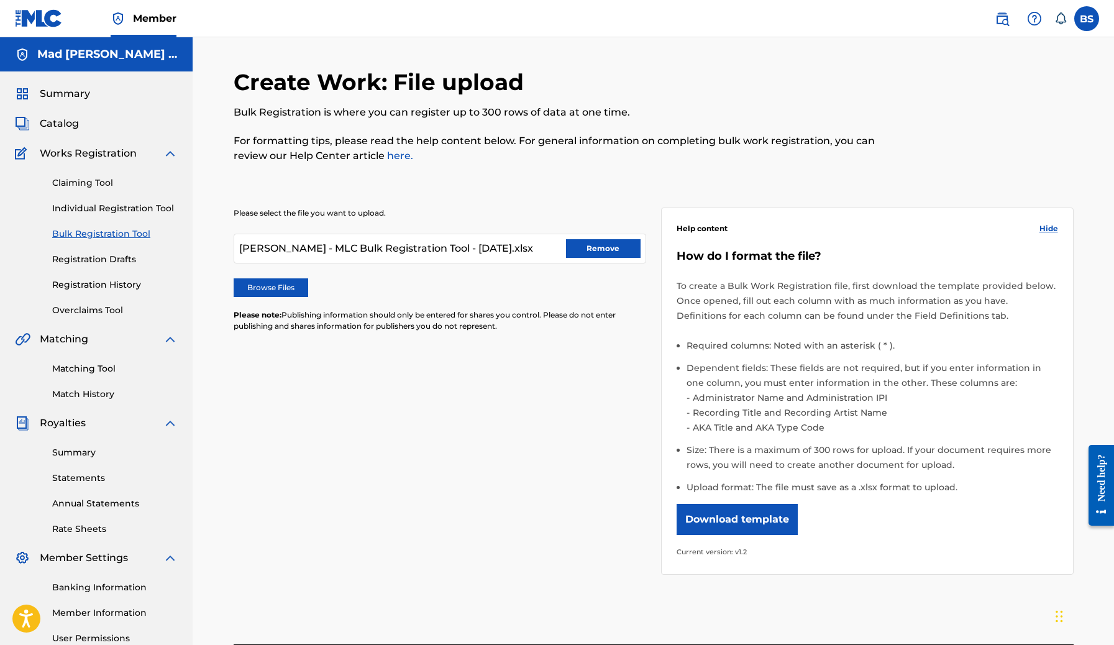
click at [600, 245] on button "Remove" at bounding box center [603, 248] width 75 height 19
click at [285, 288] on label "Browse Files" at bounding box center [271, 287] width 75 height 19
click at [0, 0] on input "Browse Files" at bounding box center [0, 0] width 0 height 0
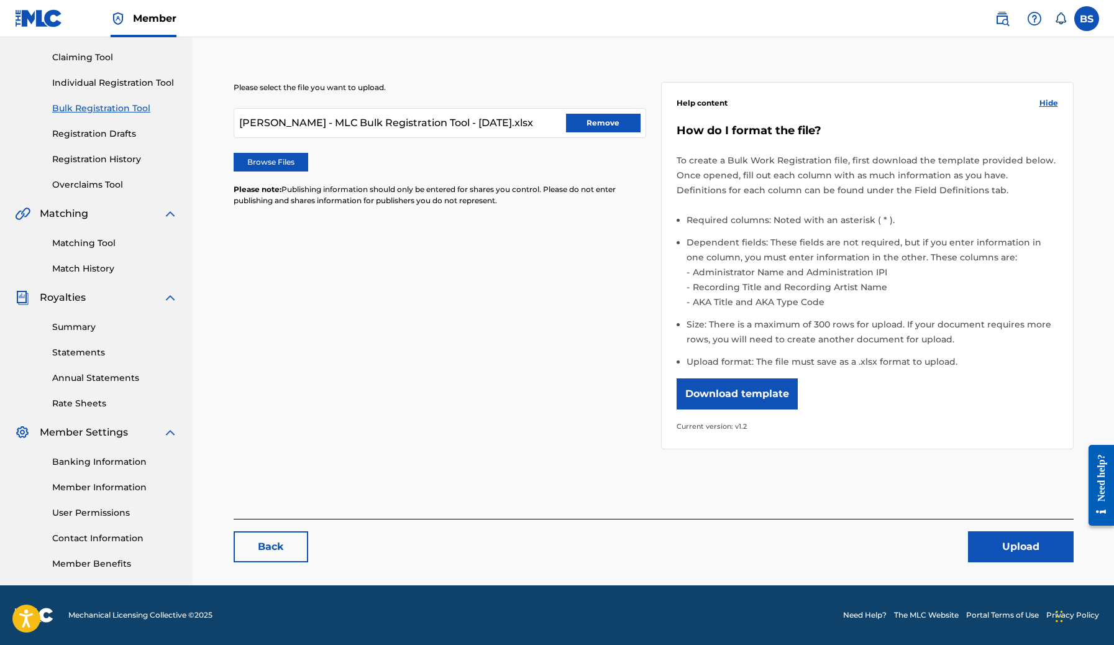
click at [1011, 544] on button "Upload" at bounding box center [1021, 546] width 106 height 31
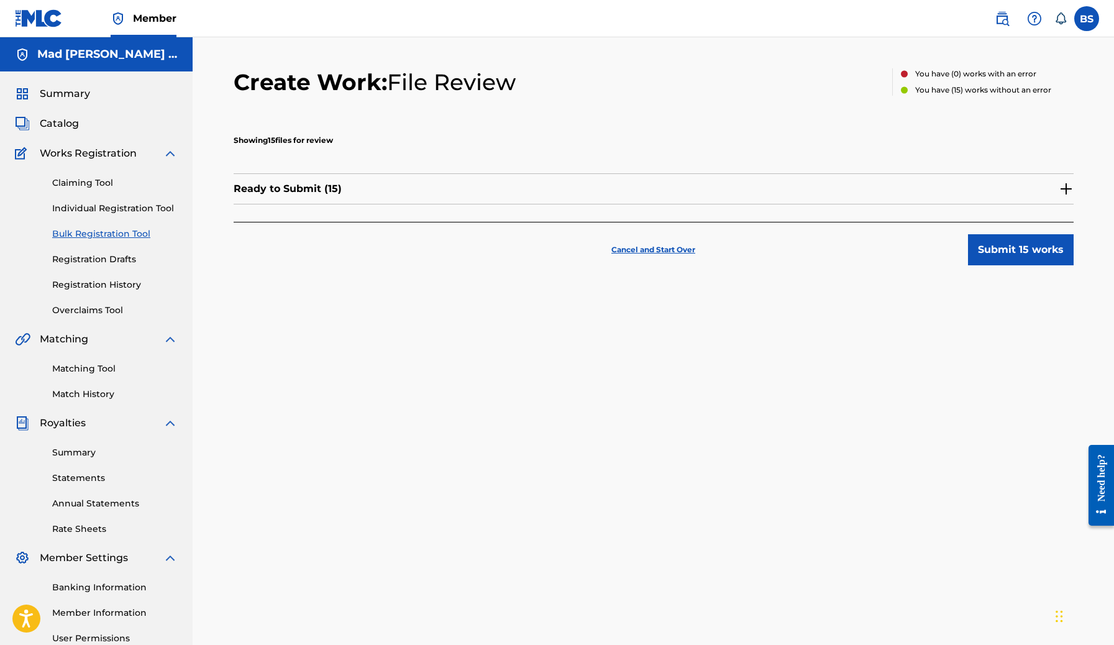
click at [663, 194] on div "Ready to Submit ( 15 )" at bounding box center [654, 188] width 840 height 31
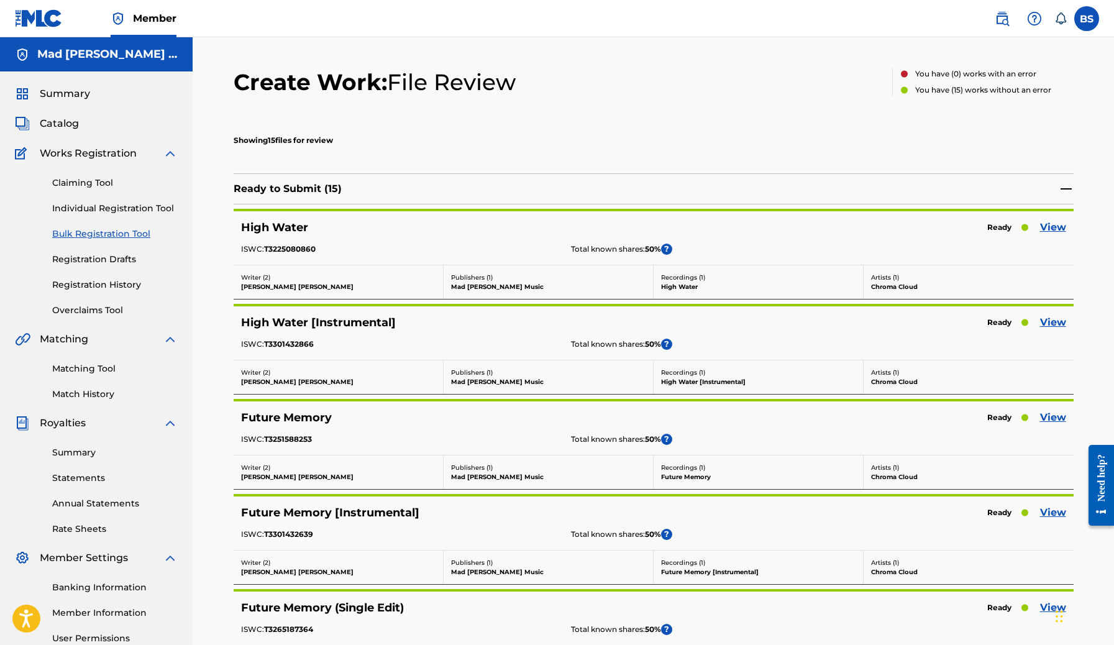
click at [663, 194] on div "Ready to Submit ( 15 )" at bounding box center [654, 188] width 840 height 31
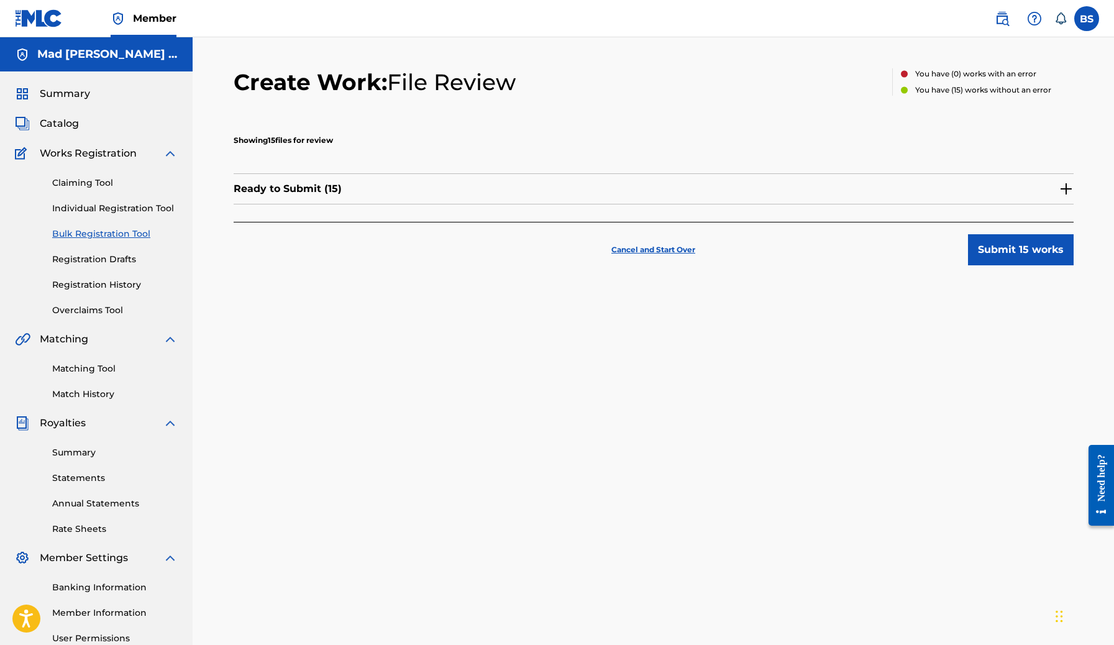
click at [1012, 250] on button "Submit 15 works" at bounding box center [1021, 249] width 106 height 31
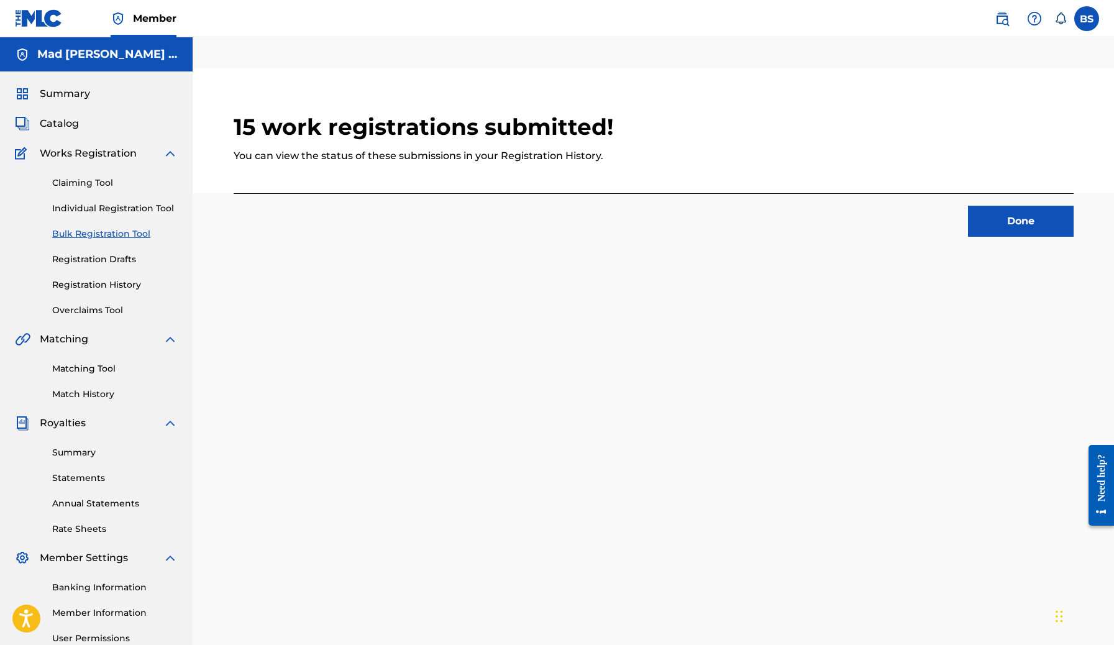
click at [1029, 225] on button "Done" at bounding box center [1021, 221] width 106 height 31
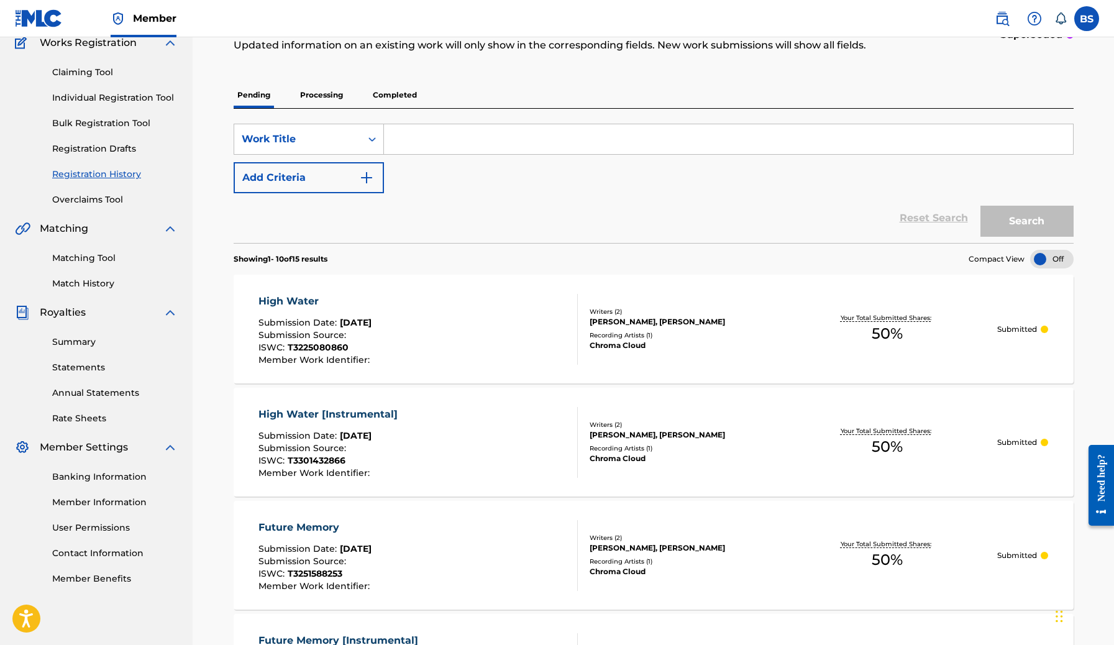
scroll to position [104, 0]
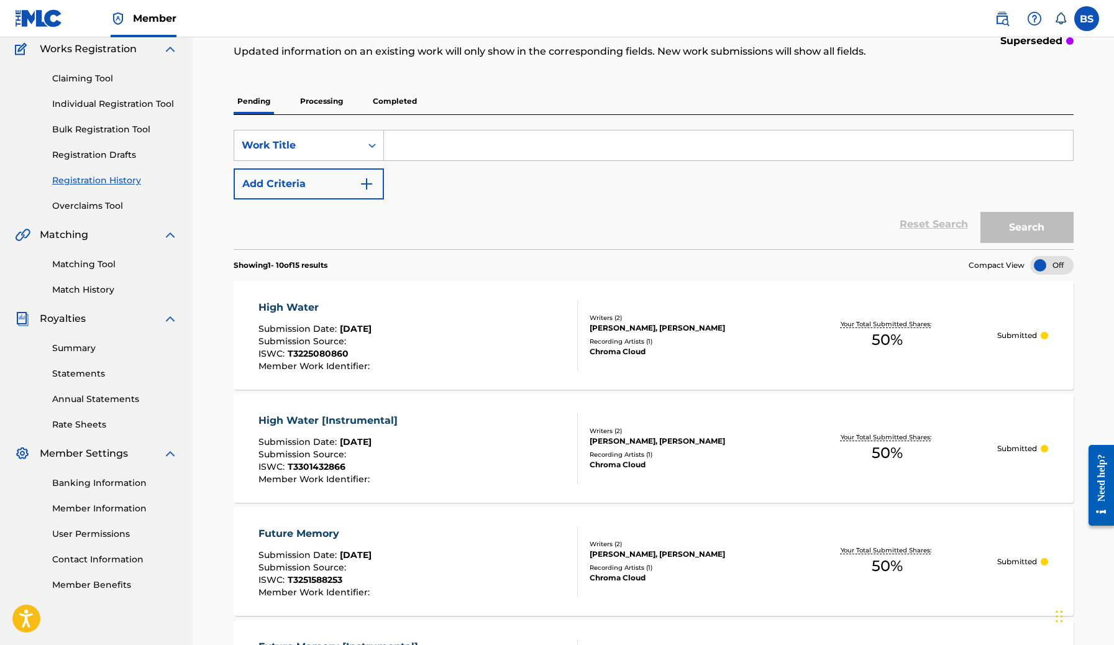
click at [106, 207] on link "Overclaims Tool" at bounding box center [114, 205] width 125 height 13
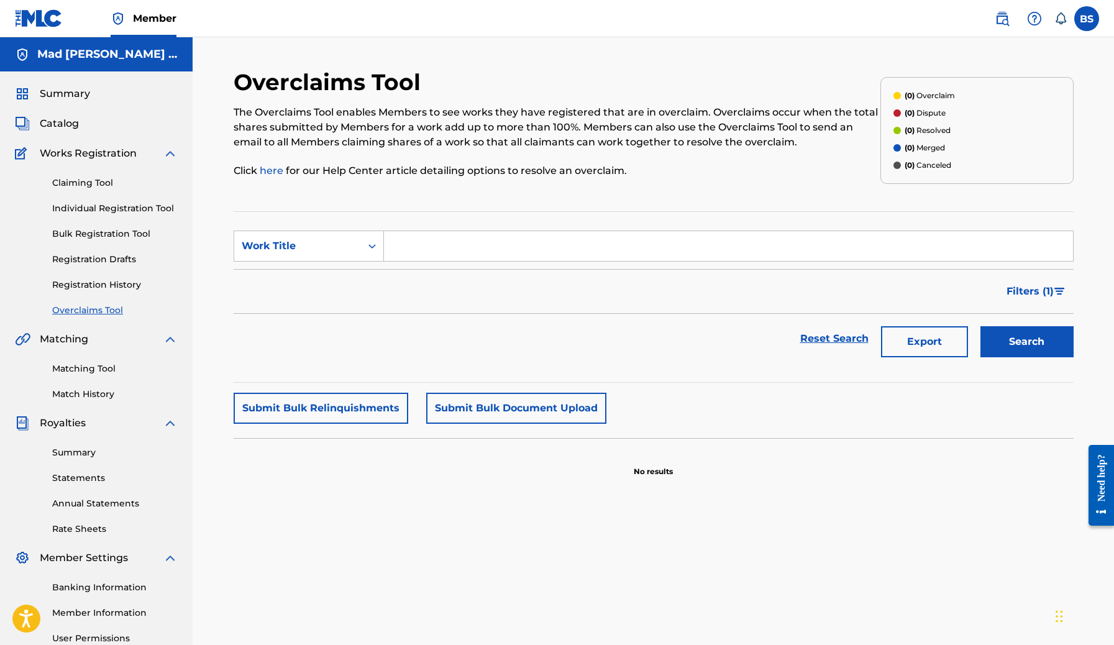
click at [107, 287] on link "Registration History" at bounding box center [114, 284] width 125 height 13
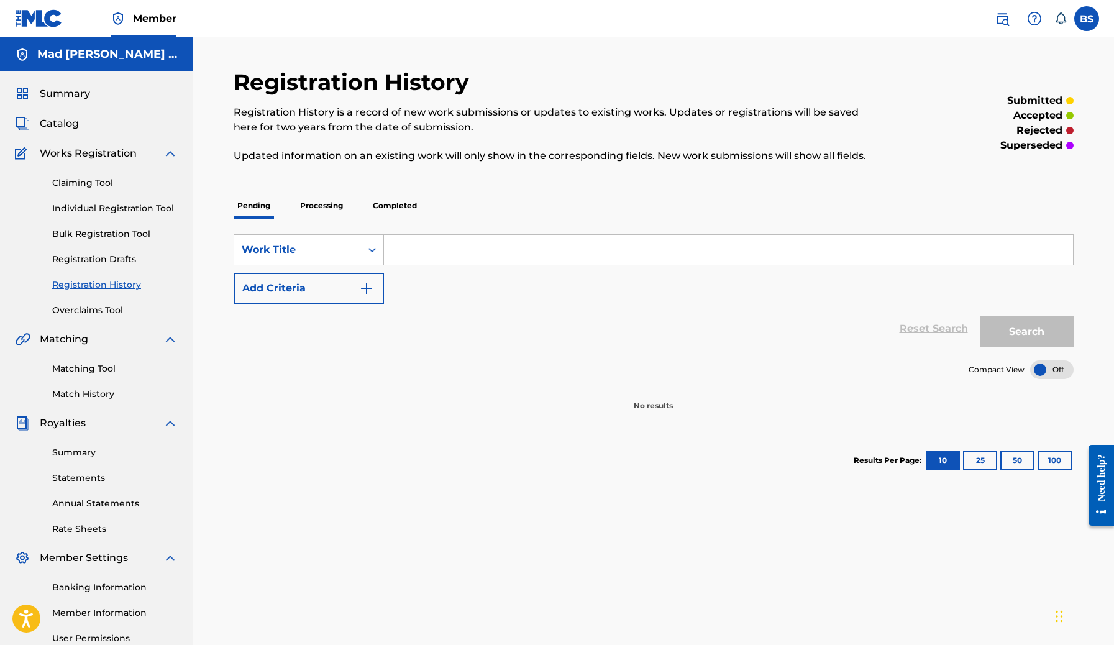
click at [330, 204] on p "Processing" at bounding box center [321, 206] width 50 height 26
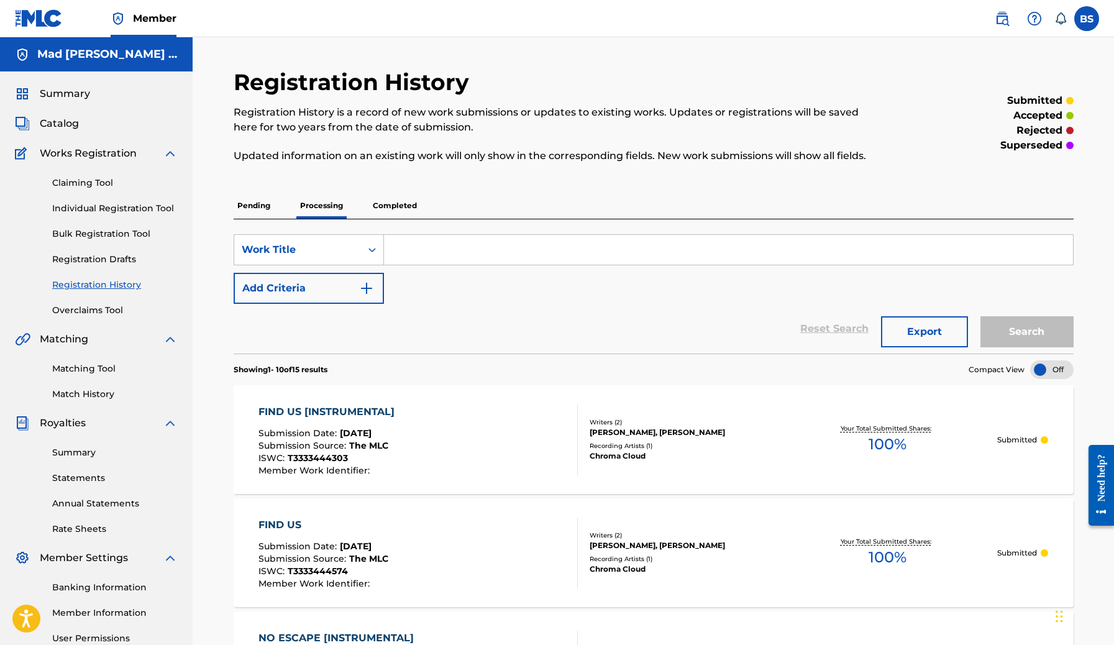
click at [394, 207] on p "Completed" at bounding box center [395, 206] width 52 height 26
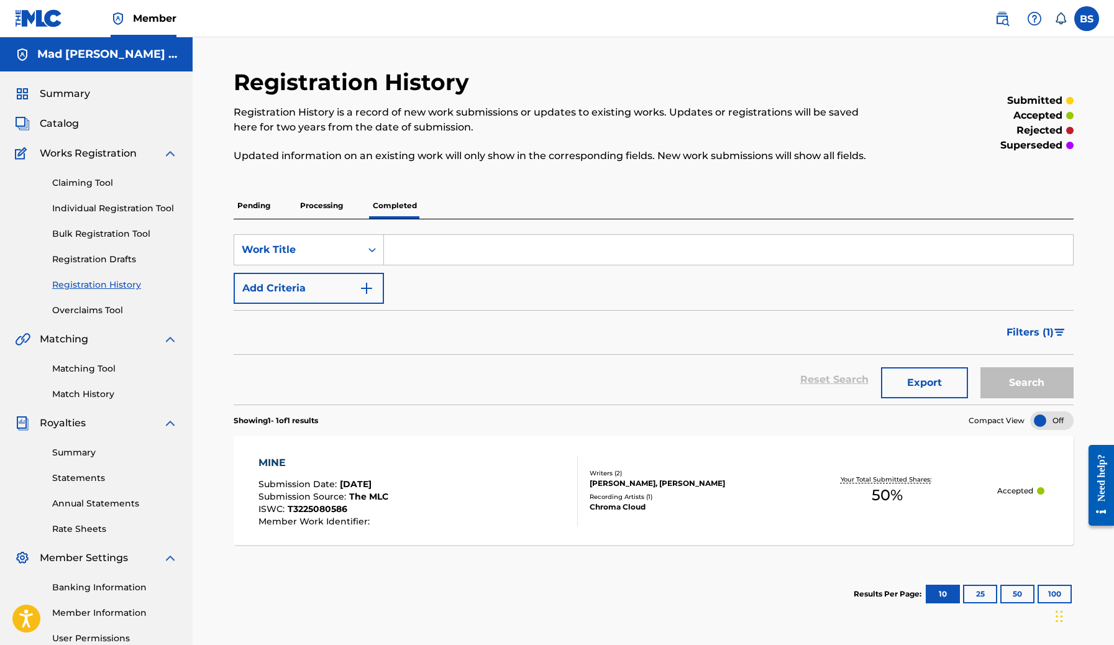
click at [327, 198] on p "Processing" at bounding box center [321, 206] width 50 height 26
